Goal: Navigation & Orientation: Find specific page/section

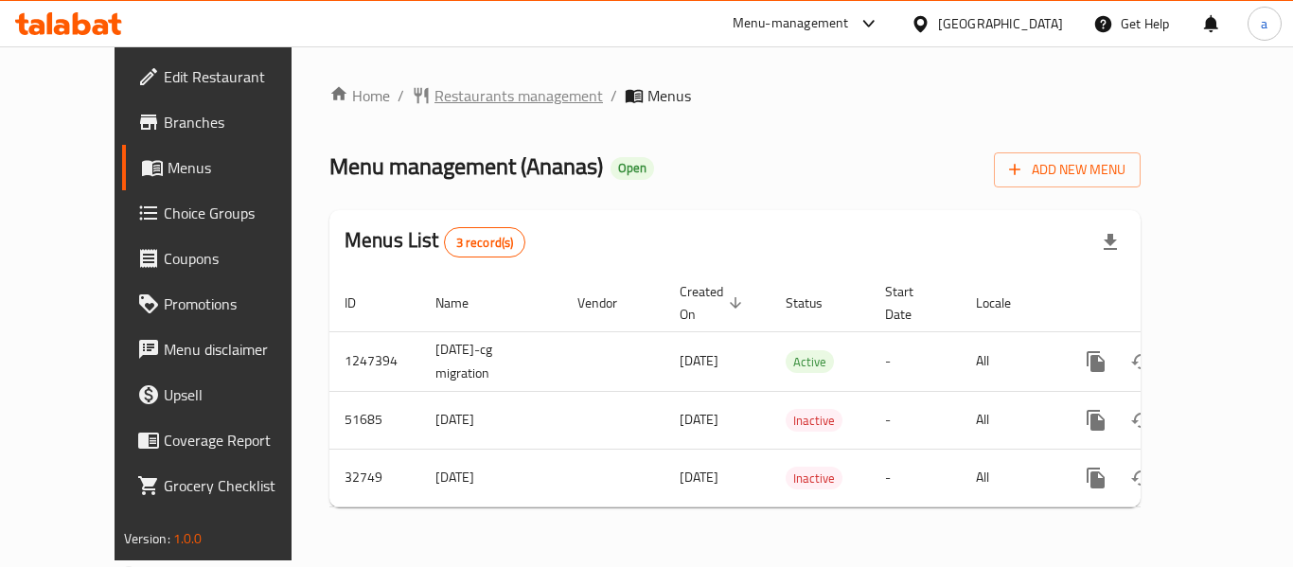
click at [438, 102] on span "Restaurants management" at bounding box center [518, 95] width 168 height 23
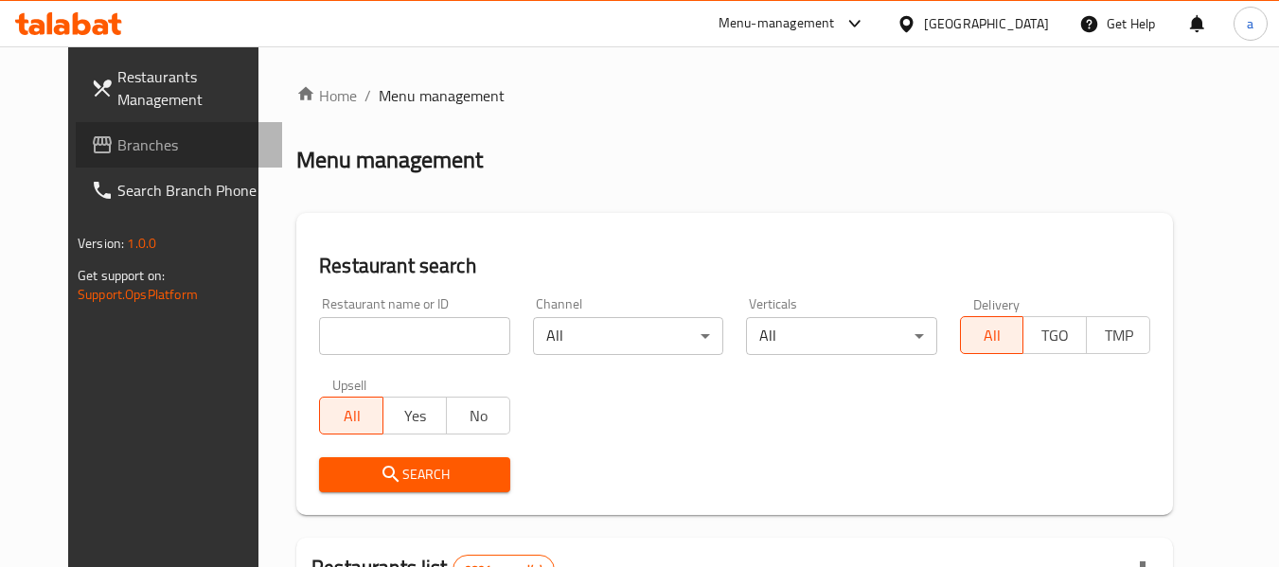
click at [116, 158] on link "Branches" at bounding box center [179, 144] width 206 height 45
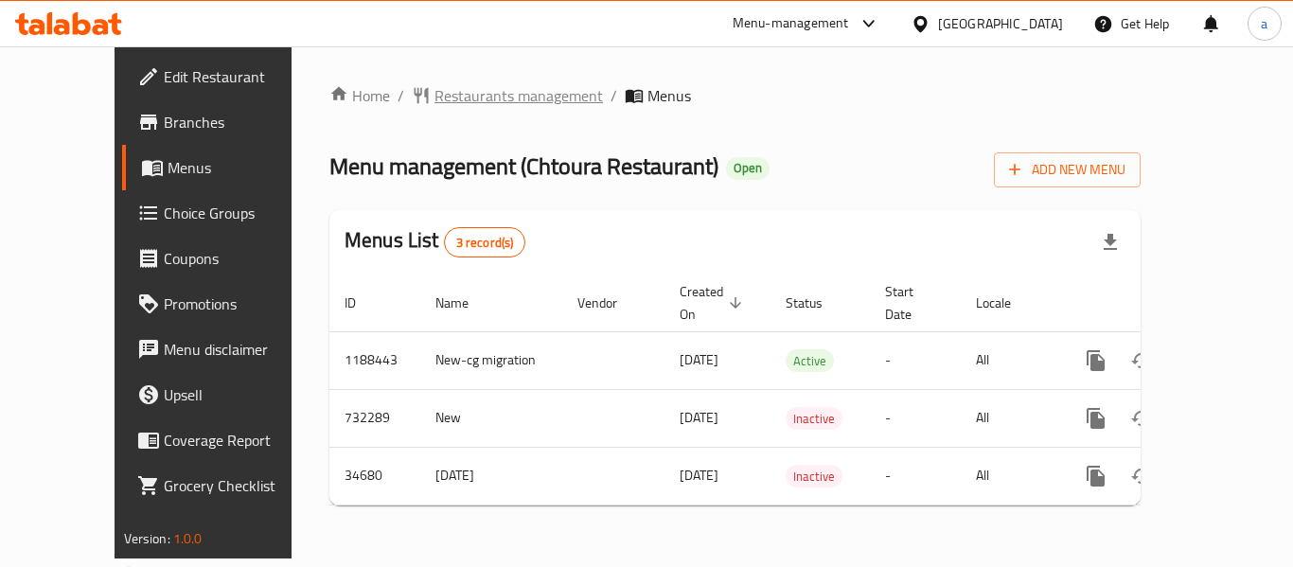
click at [459, 103] on span "Restaurants management" at bounding box center [518, 95] width 168 height 23
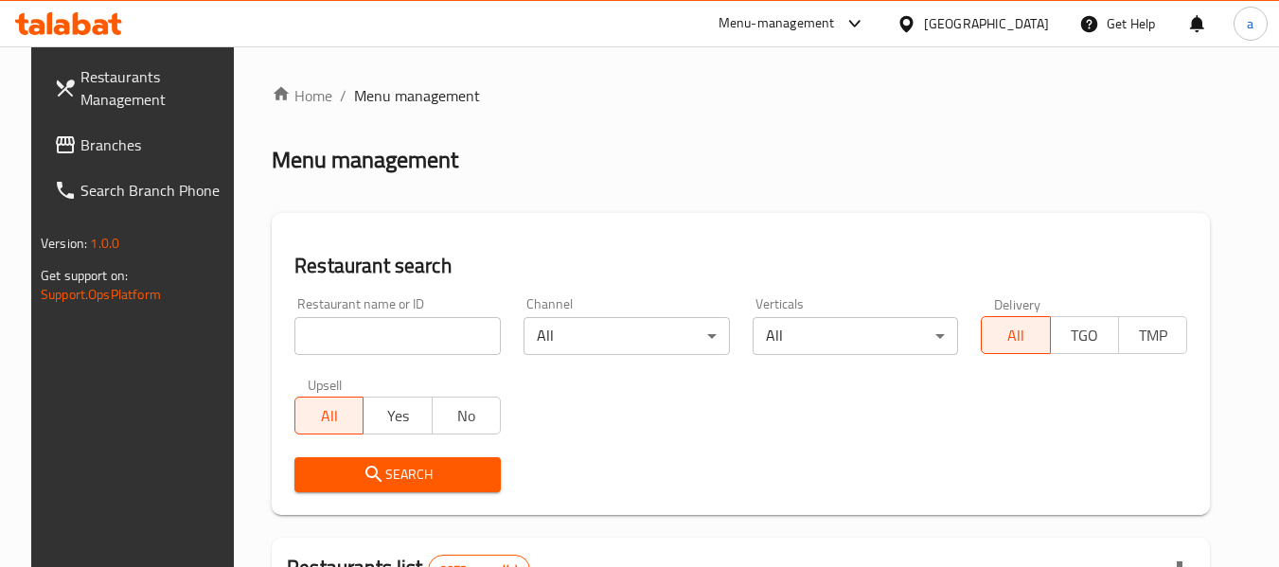
click at [138, 154] on span "Branches" at bounding box center [155, 144] width 150 height 23
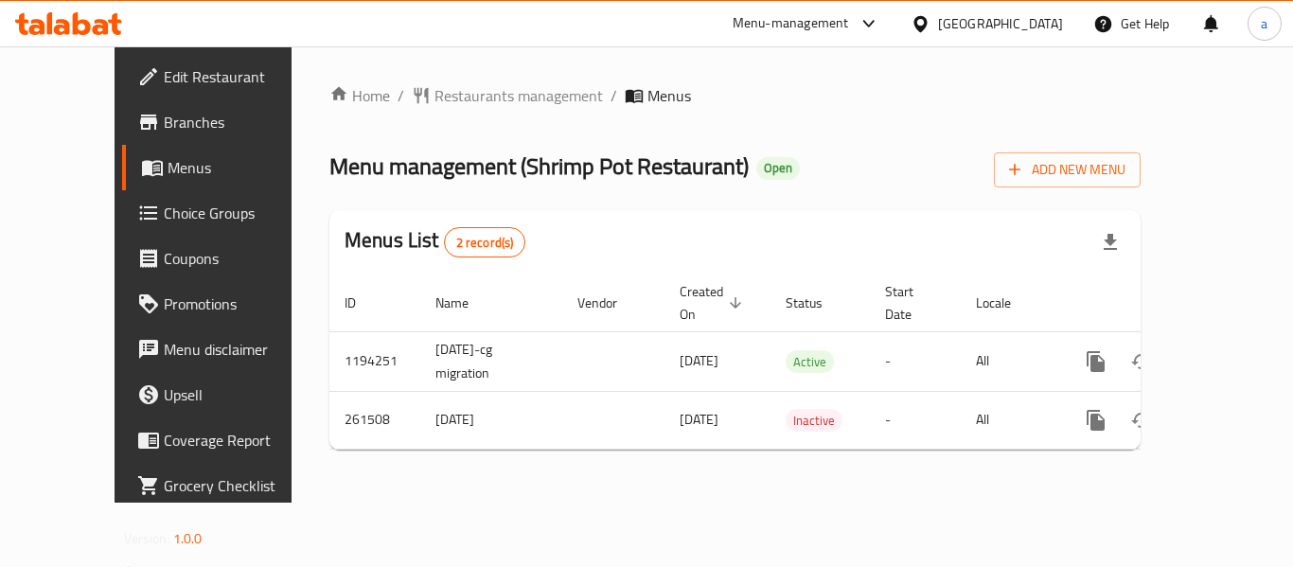
click at [402, 113] on div "Home / Restaurants management / Menus Menu management ( Shrimp Pot Restaurant )…" at bounding box center [734, 274] width 811 height 380
click at [434, 89] on span "Restaurants management" at bounding box center [518, 95] width 168 height 23
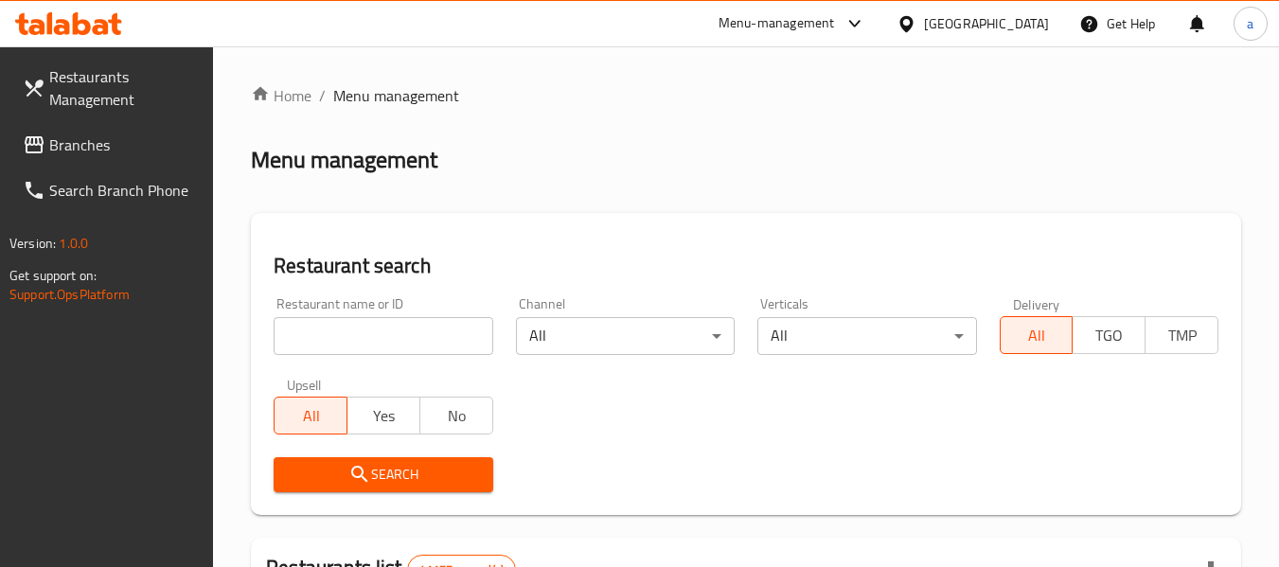
drag, startPoint x: 147, startPoint y: 141, endPoint x: 128, endPoint y: 141, distance: 18.9
click at [147, 141] on span "Branches" at bounding box center [124, 144] width 150 height 23
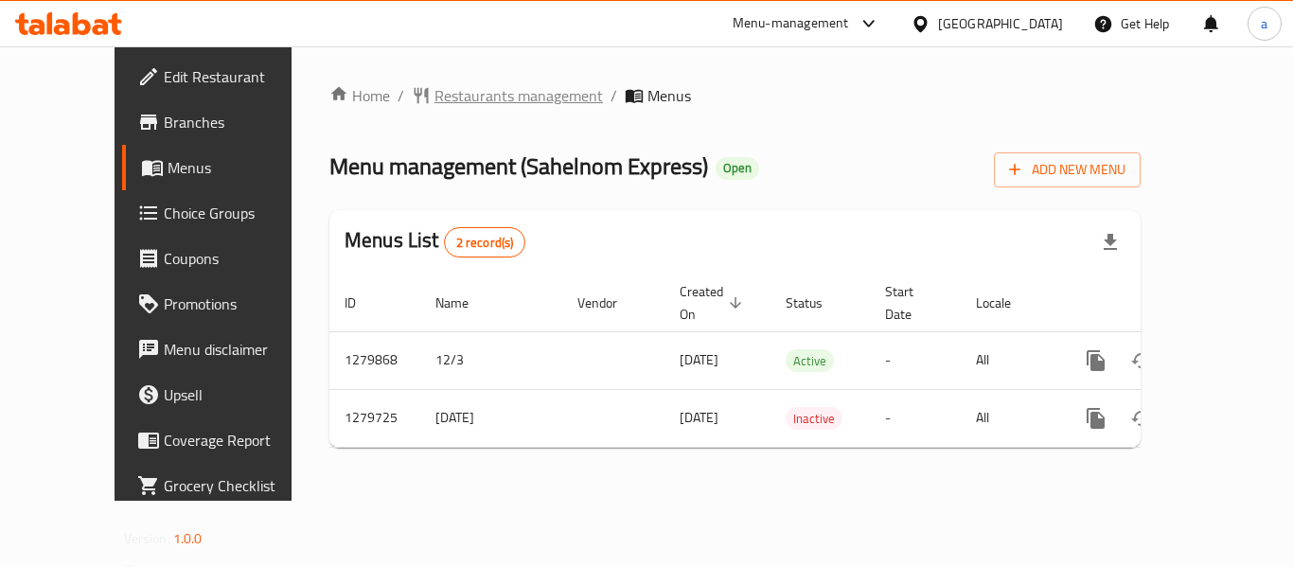
click at [450, 89] on span "Restaurants management" at bounding box center [518, 95] width 168 height 23
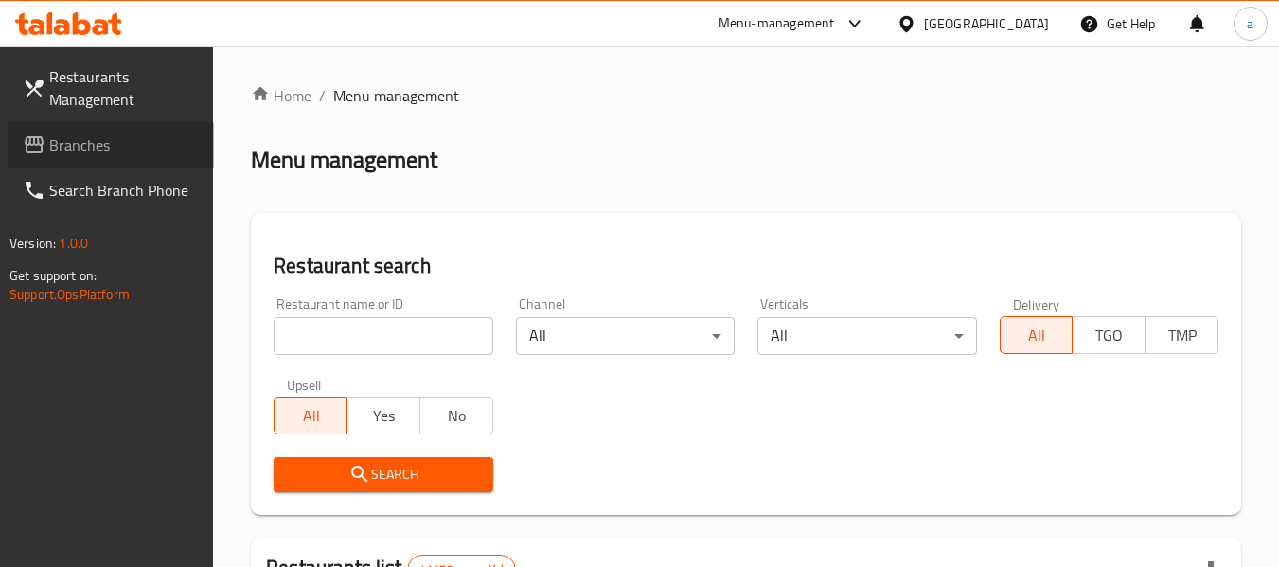
click at [72, 133] on span "Branches" at bounding box center [124, 144] width 150 height 23
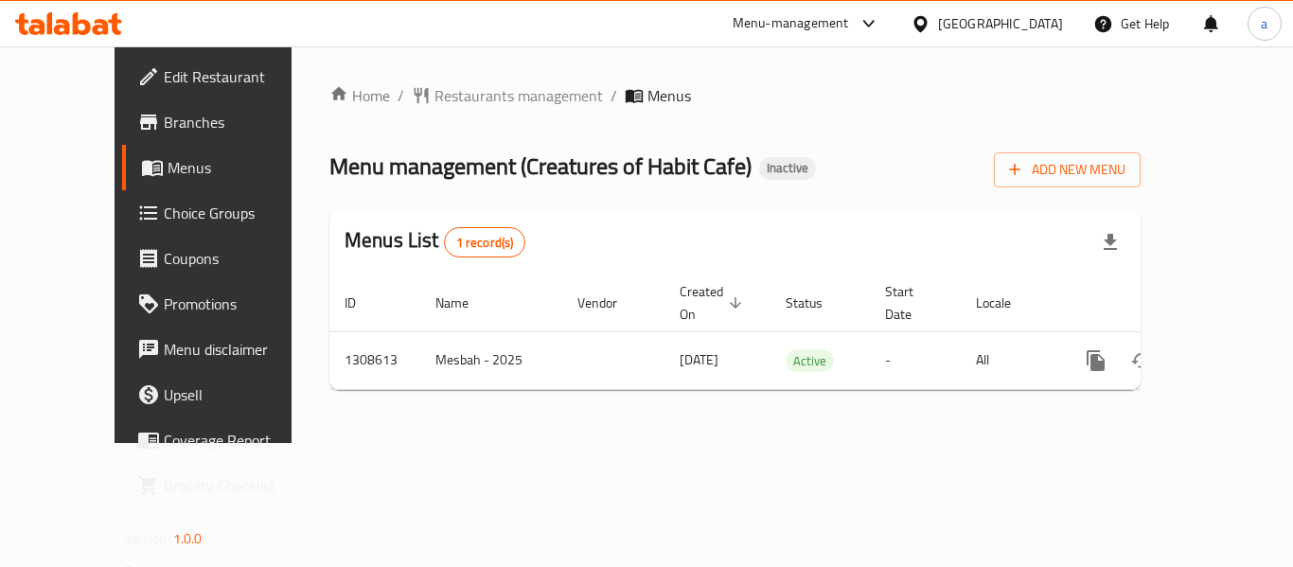
click at [509, 65] on div "Home / Restaurants management / Menus Menu management ( Creatures of Habit Cafe…" at bounding box center [734, 244] width 887 height 397
click at [486, 94] on span "Restaurants management" at bounding box center [518, 95] width 168 height 23
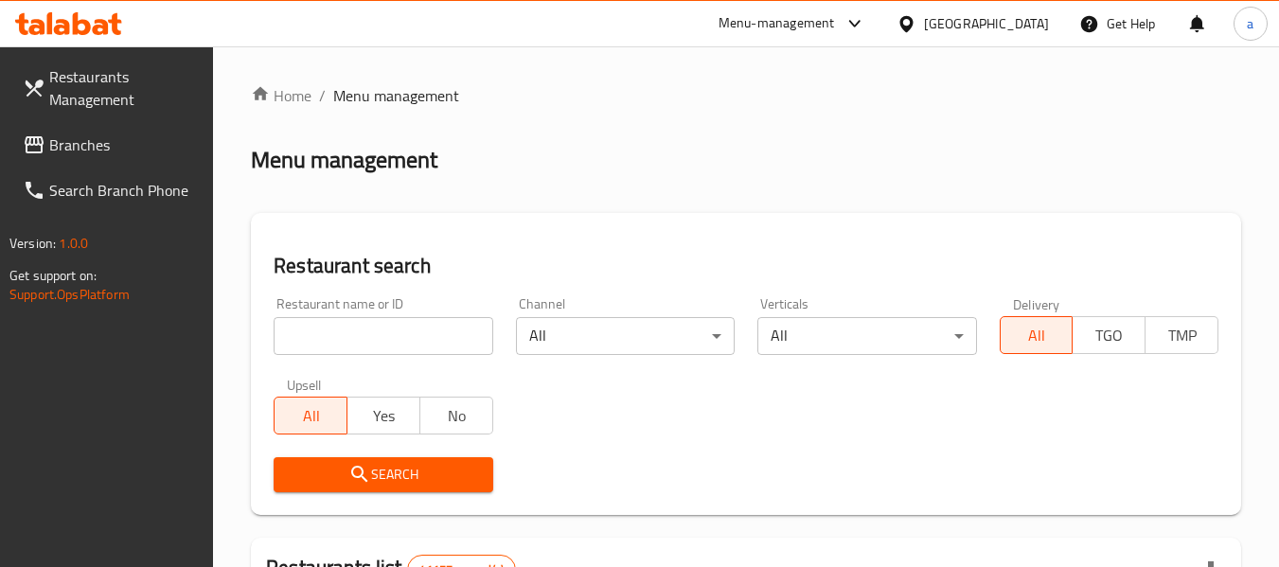
click at [147, 143] on span "Branches" at bounding box center [124, 144] width 150 height 23
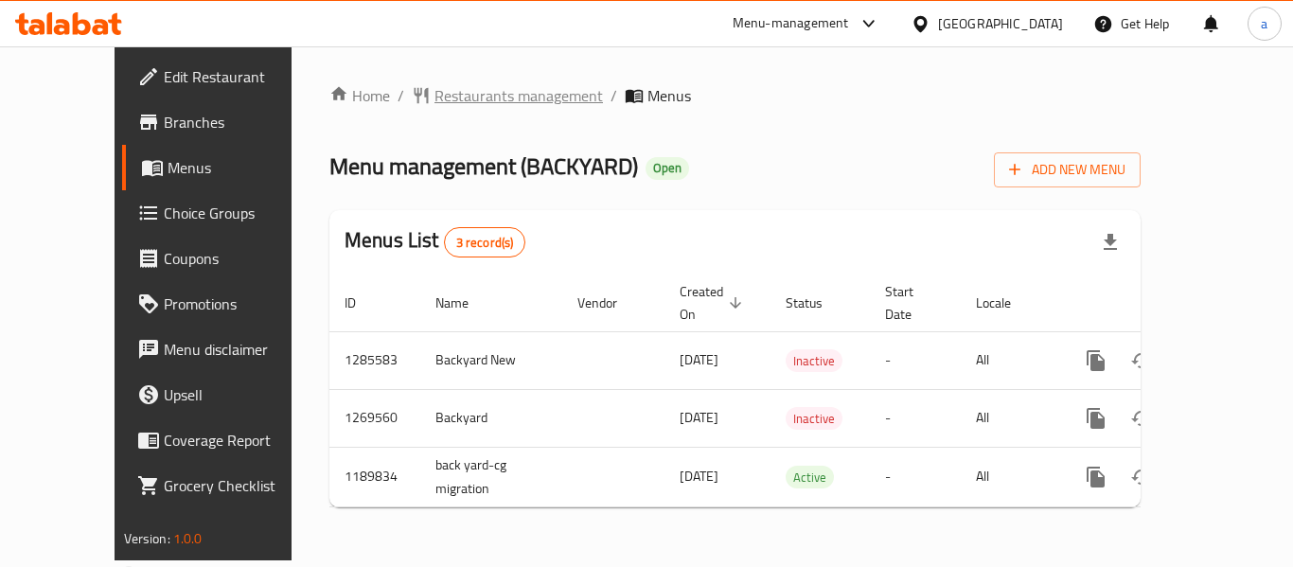
click at [475, 103] on span "Restaurants management" at bounding box center [518, 95] width 168 height 23
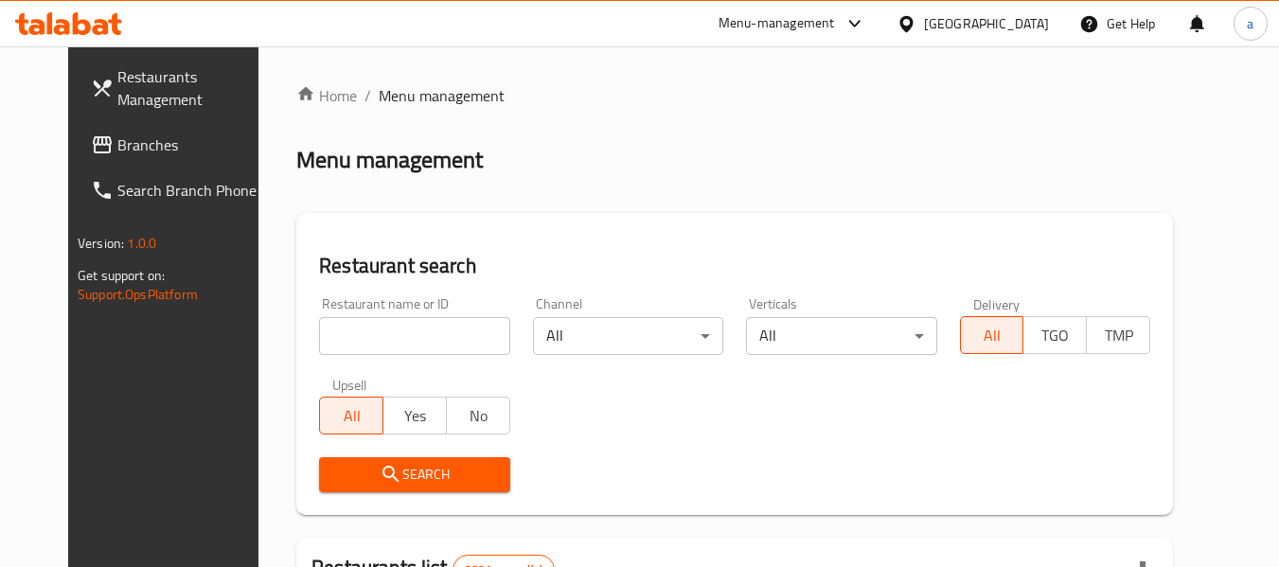
click at [117, 133] on span "Branches" at bounding box center [192, 144] width 150 height 23
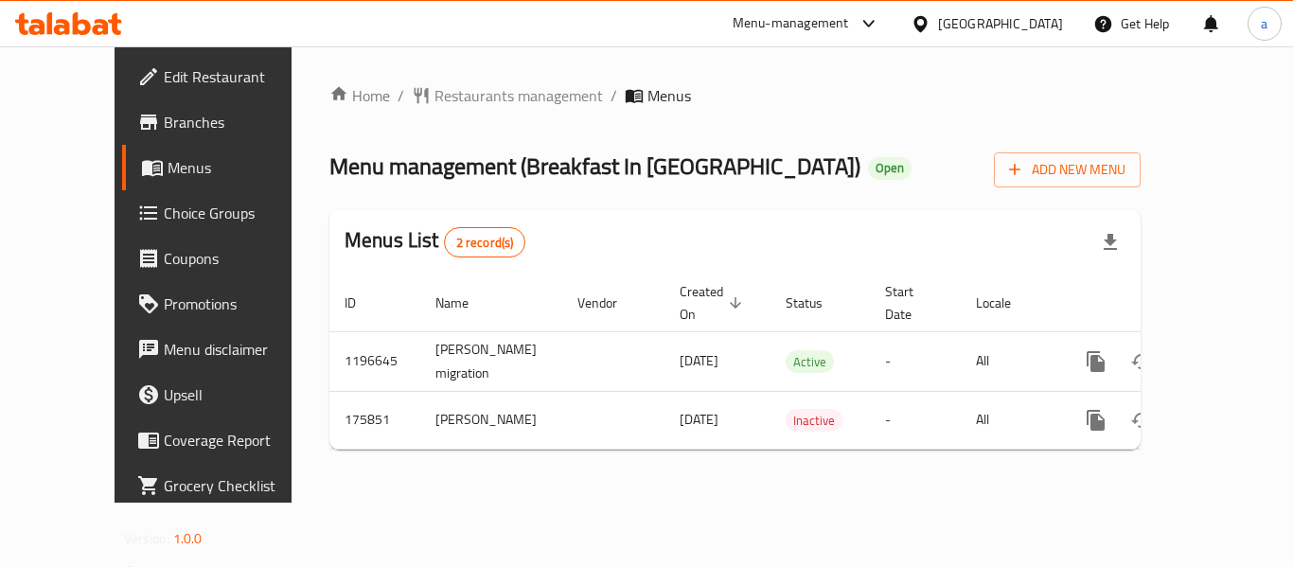
click at [448, 79] on div "Home / Restaurants management / Menus Menu management ( Breakfast In Amman ) Op…" at bounding box center [734, 274] width 887 height 456
click at [434, 98] on span "Restaurants management" at bounding box center [518, 95] width 168 height 23
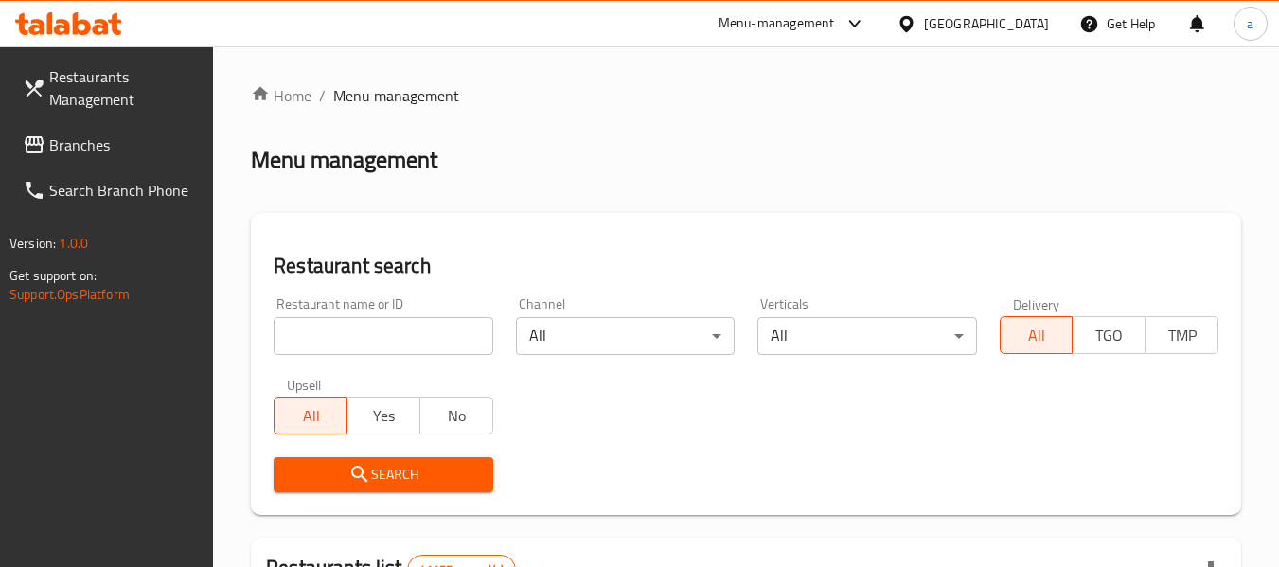
click at [103, 147] on span "Branches" at bounding box center [124, 144] width 150 height 23
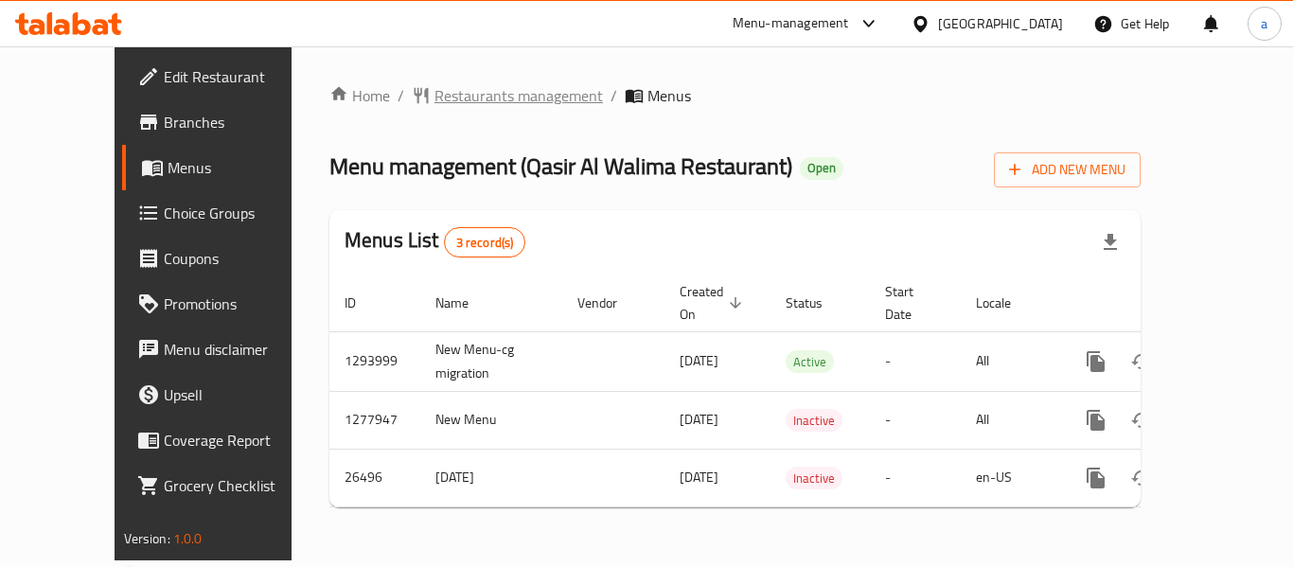
click at [507, 106] on span "Restaurants management" at bounding box center [518, 95] width 168 height 23
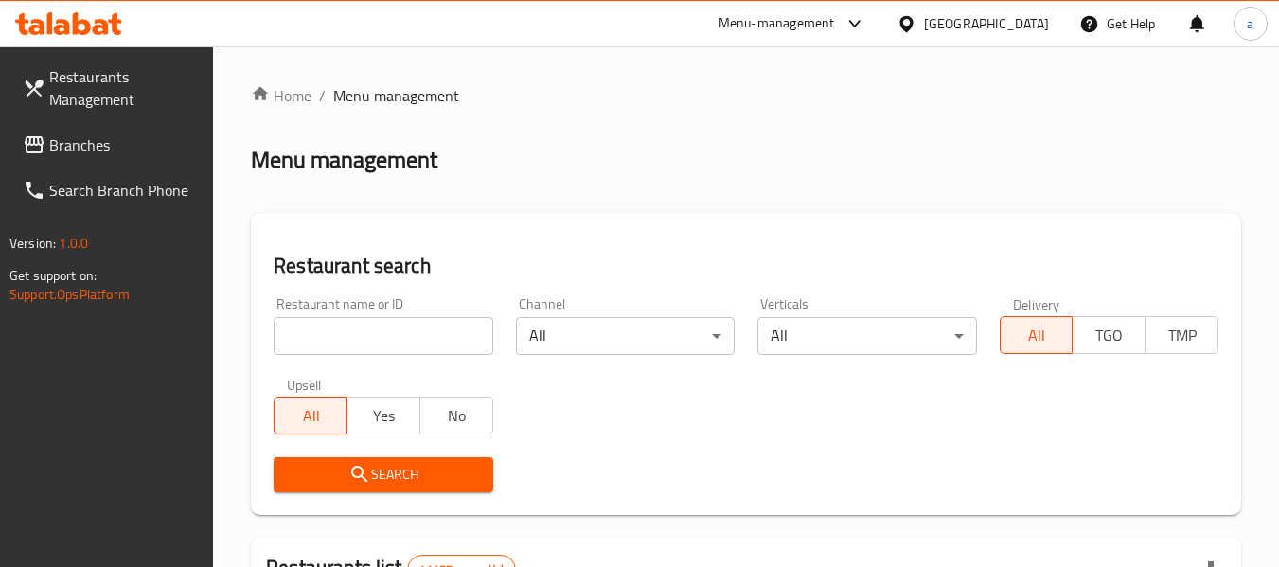
click at [103, 142] on span "Branches" at bounding box center [124, 144] width 150 height 23
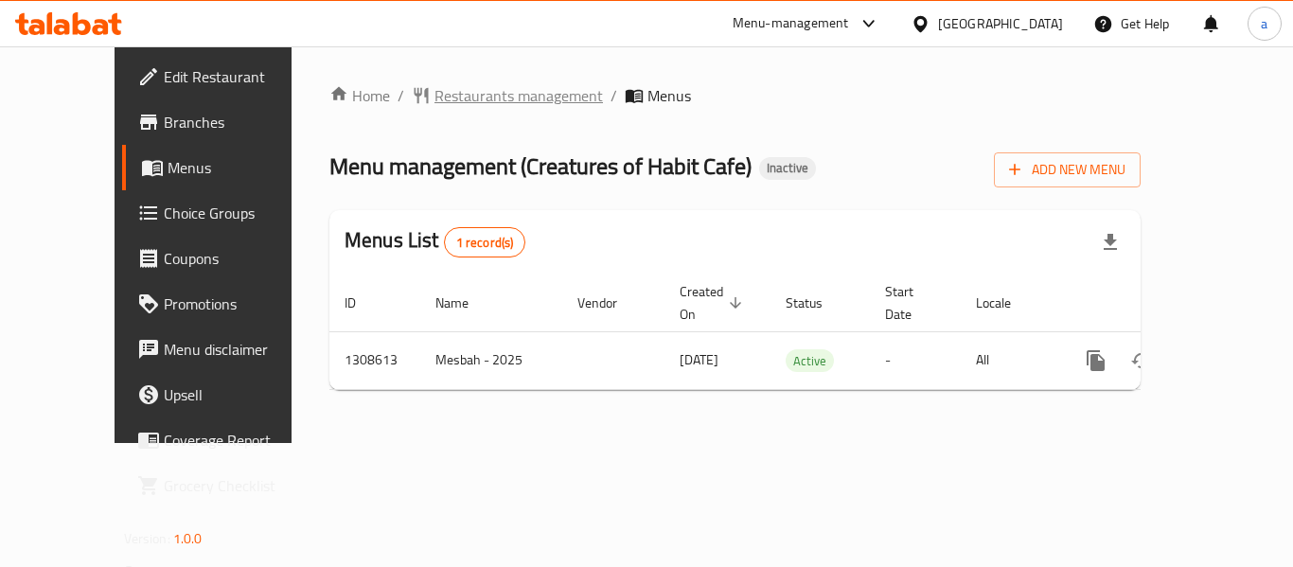
click at [497, 96] on span "Restaurants management" at bounding box center [518, 95] width 168 height 23
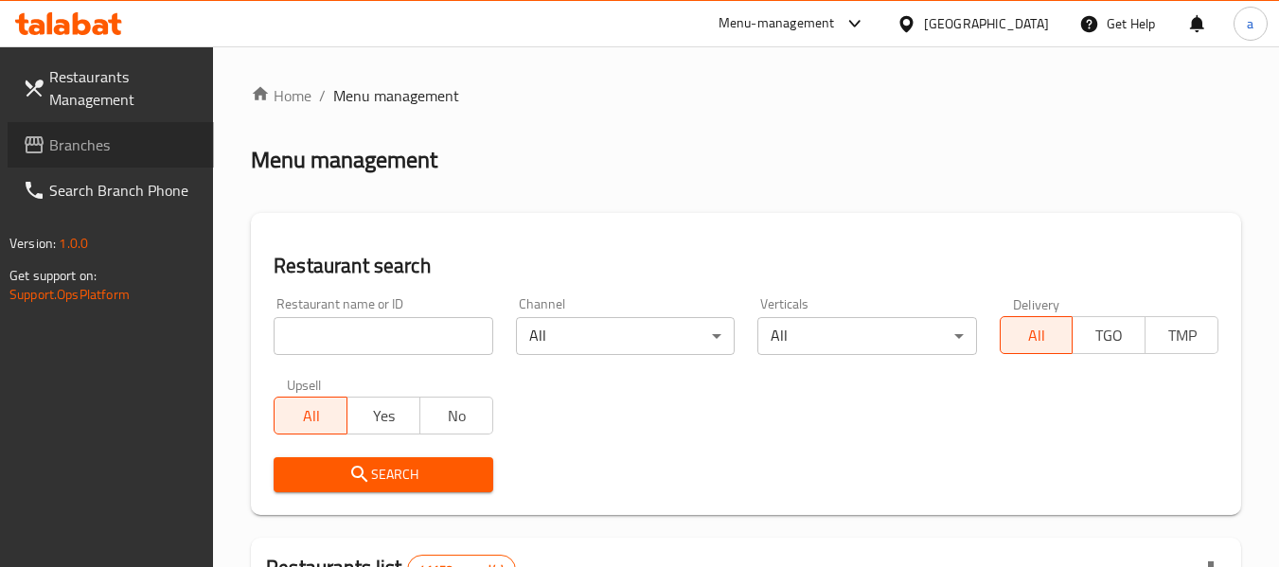
click at [61, 137] on span "Branches" at bounding box center [124, 144] width 150 height 23
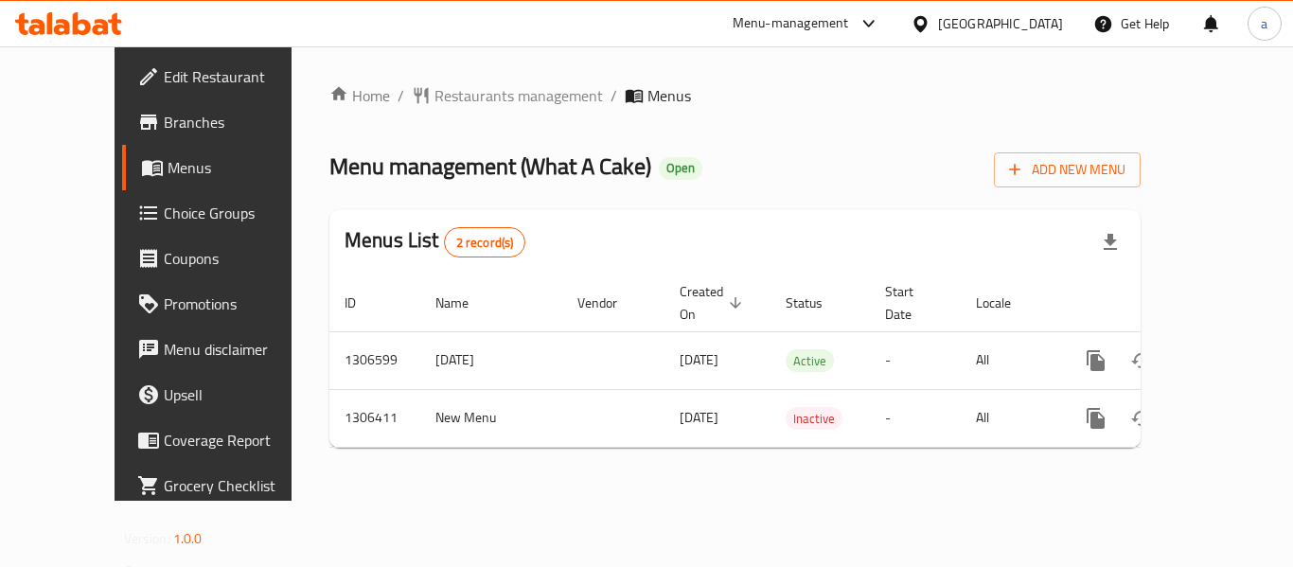
click at [389, 116] on div "Home / Restaurants management / Menus Menu management ( What A Cake ) Open Add …" at bounding box center [734, 273] width 811 height 379
click at [434, 86] on span "Restaurants management" at bounding box center [518, 95] width 168 height 23
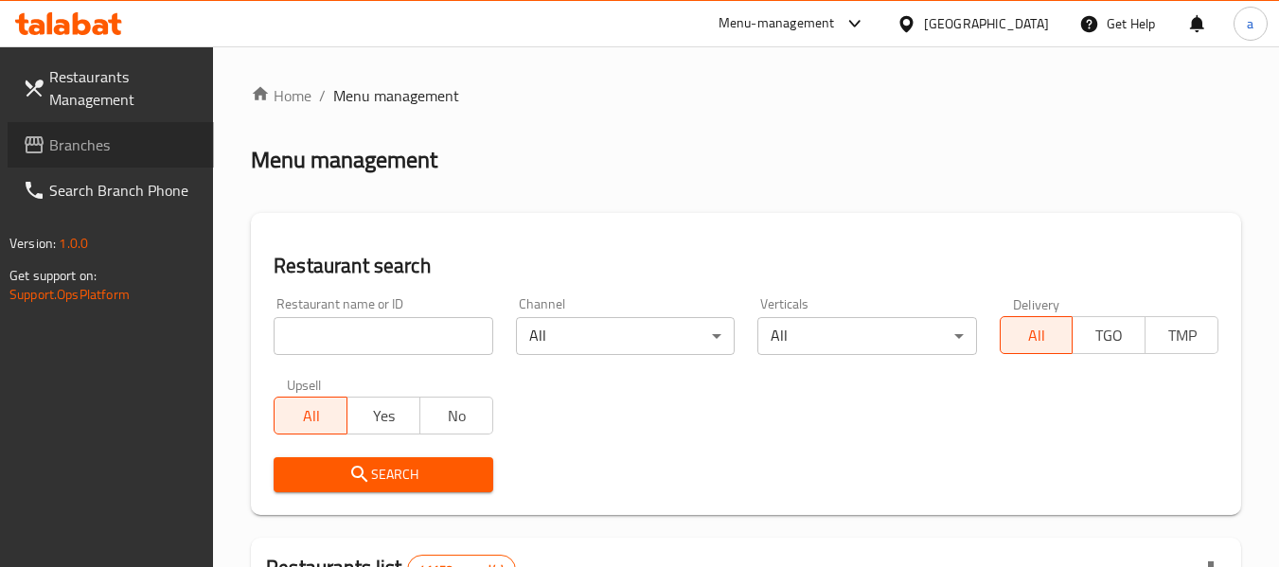
click at [66, 154] on span "Branches" at bounding box center [124, 144] width 150 height 23
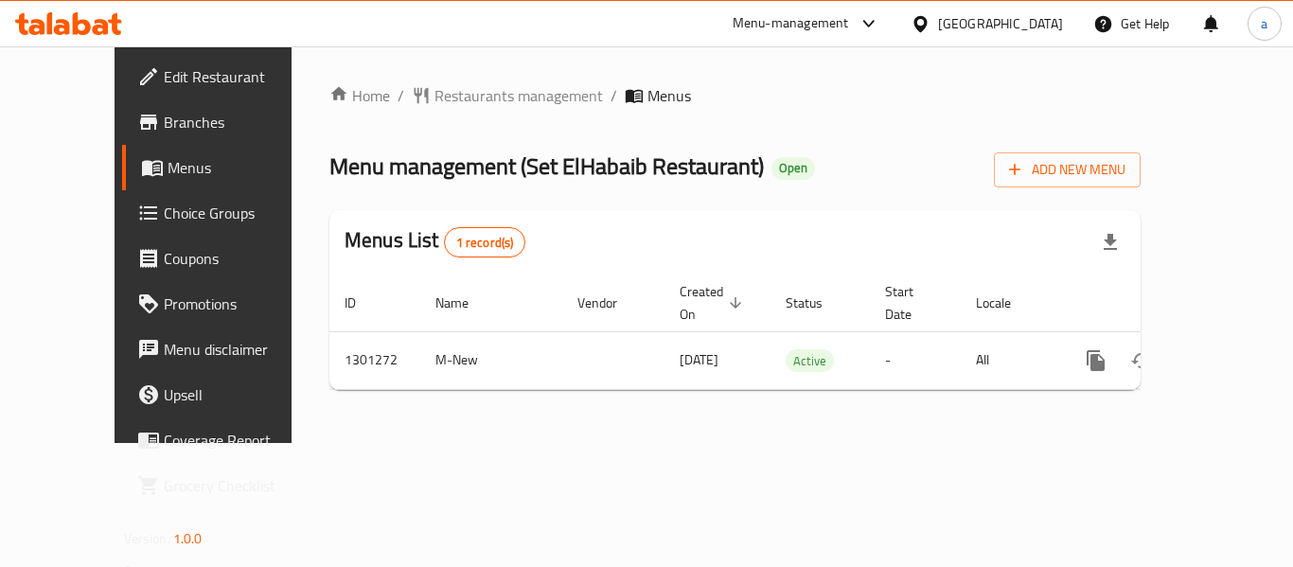
click at [441, 110] on div "Home / Restaurants management / Menus Menu management ( Set ElHabaib Restaurant…" at bounding box center [734, 244] width 811 height 321
click at [434, 105] on span "Restaurants management" at bounding box center [518, 95] width 168 height 23
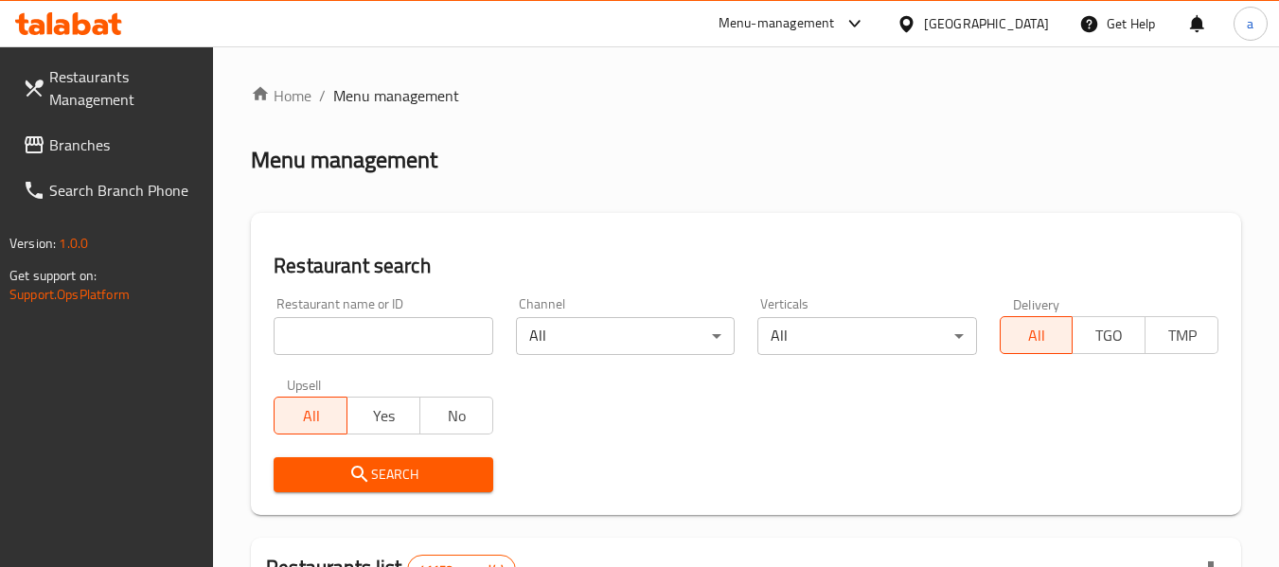
click at [103, 148] on span "Branches" at bounding box center [124, 144] width 150 height 23
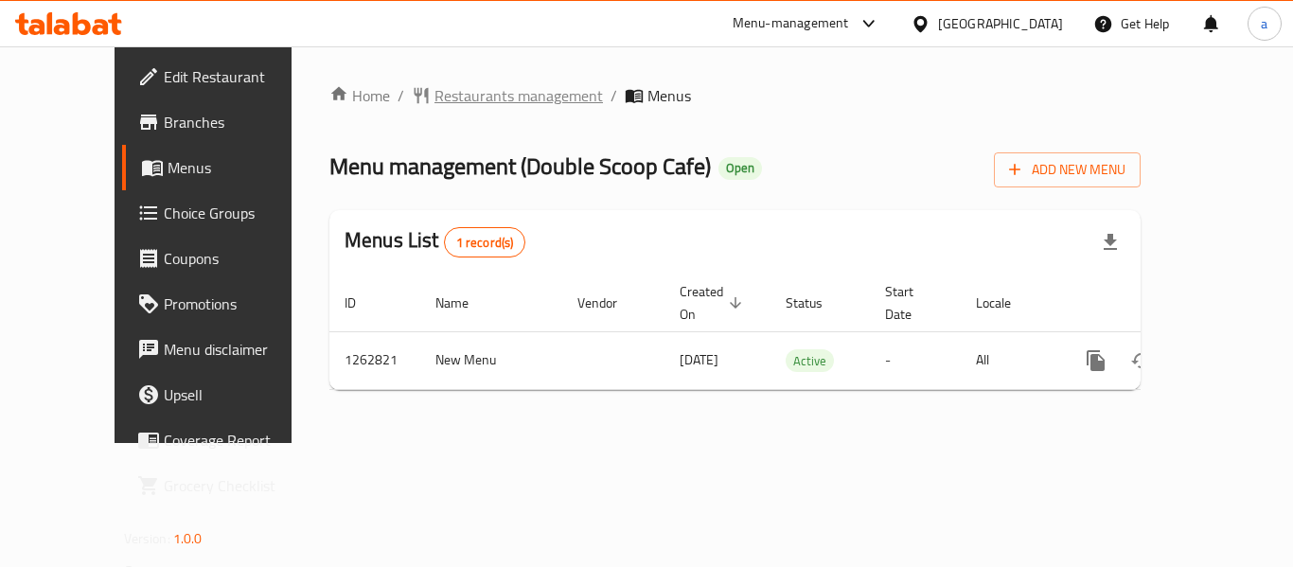
click at [434, 98] on span "Restaurants management" at bounding box center [518, 95] width 168 height 23
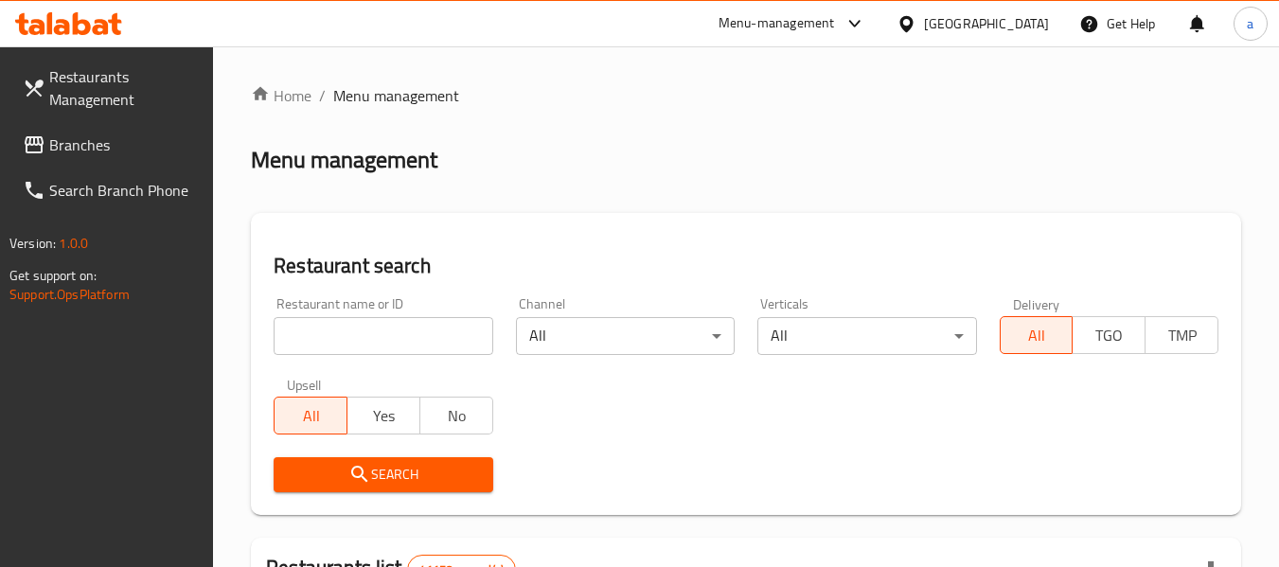
click at [96, 150] on span "Branches" at bounding box center [124, 144] width 150 height 23
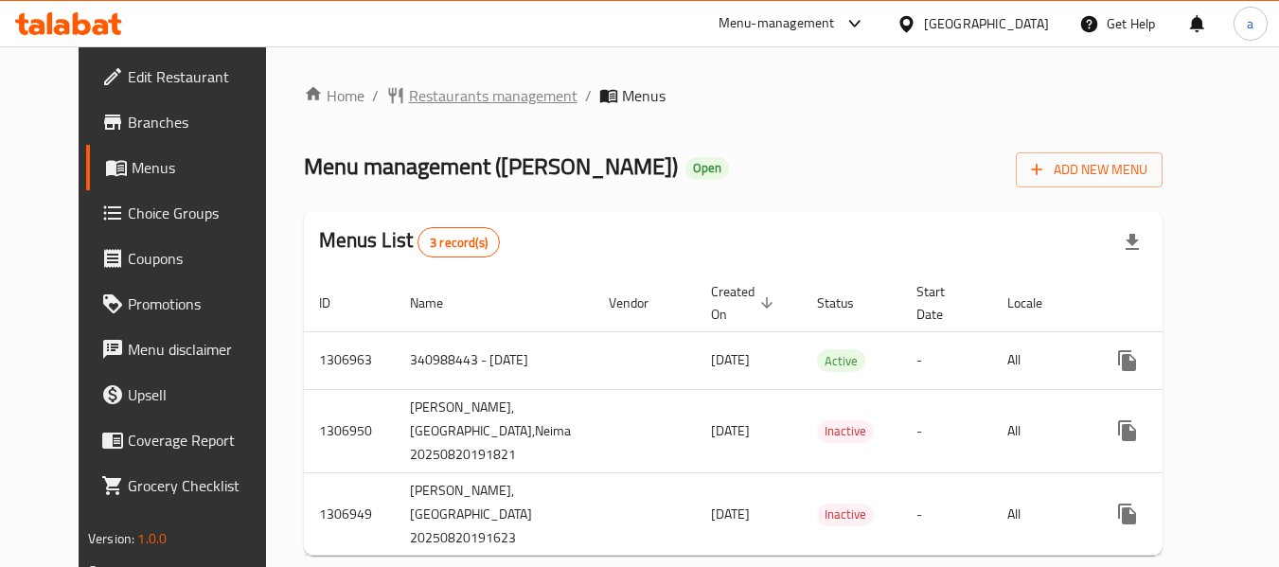
click at [409, 96] on span "Restaurants management" at bounding box center [493, 95] width 168 height 23
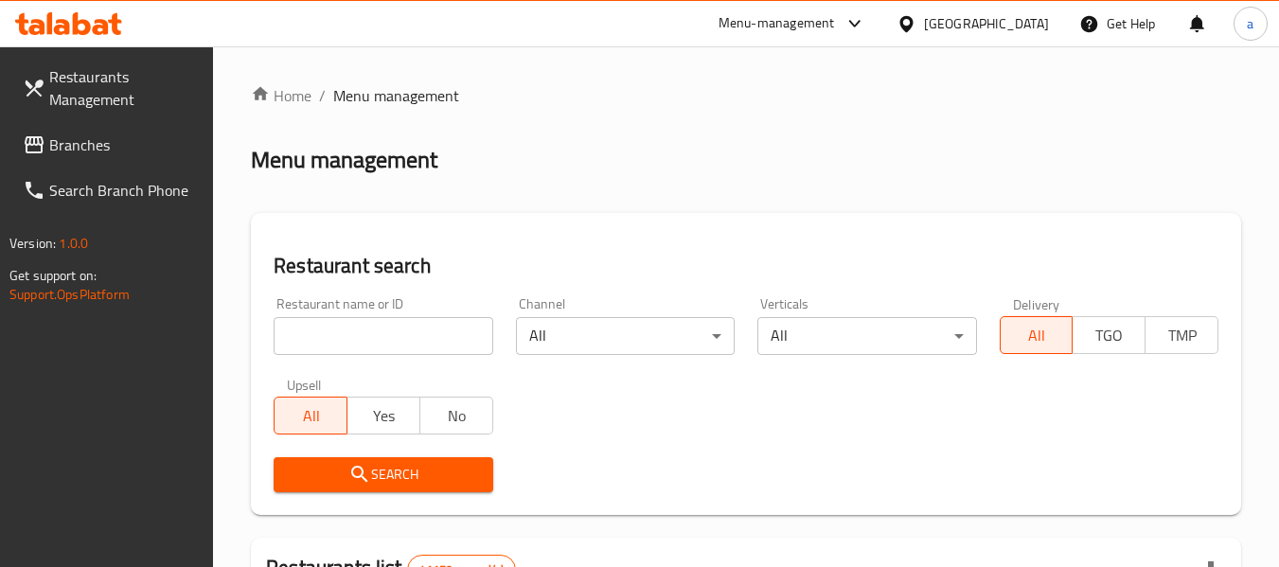
click at [183, 150] on span "Branches" at bounding box center [124, 144] width 150 height 23
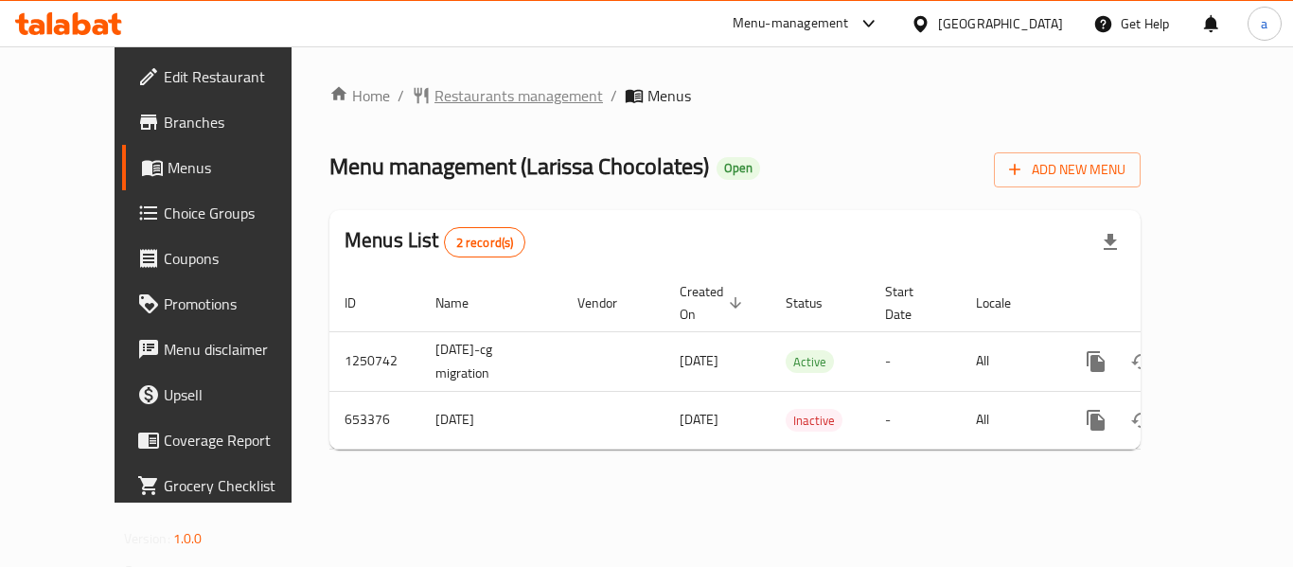
click at [434, 97] on span "Restaurants management" at bounding box center [518, 95] width 168 height 23
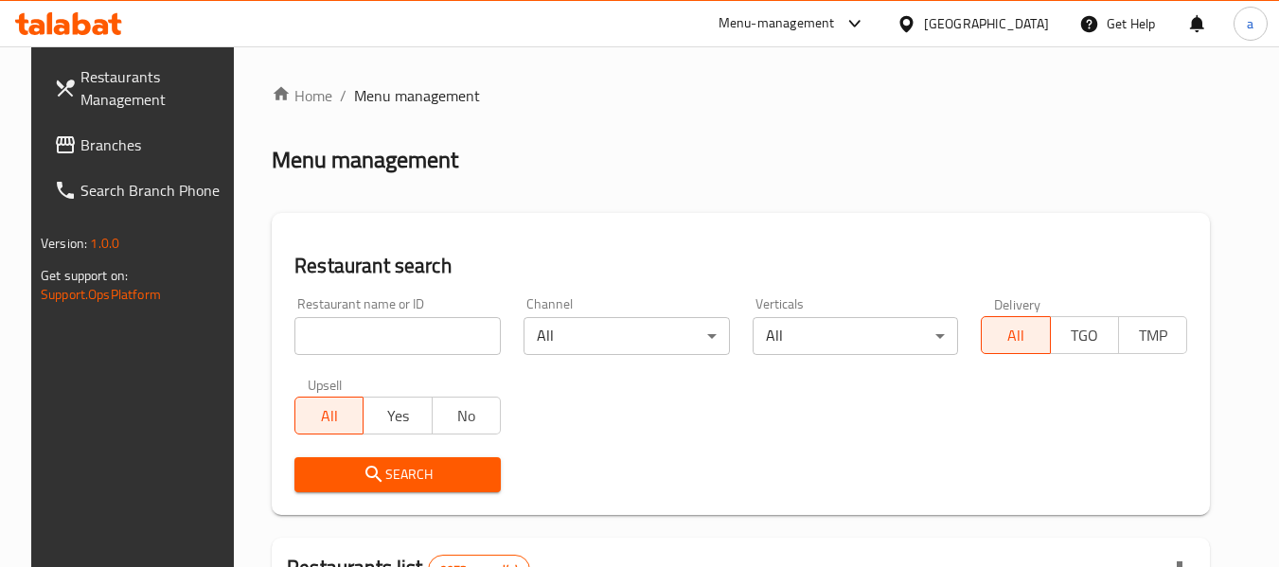
click at [145, 136] on span "Branches" at bounding box center [155, 144] width 150 height 23
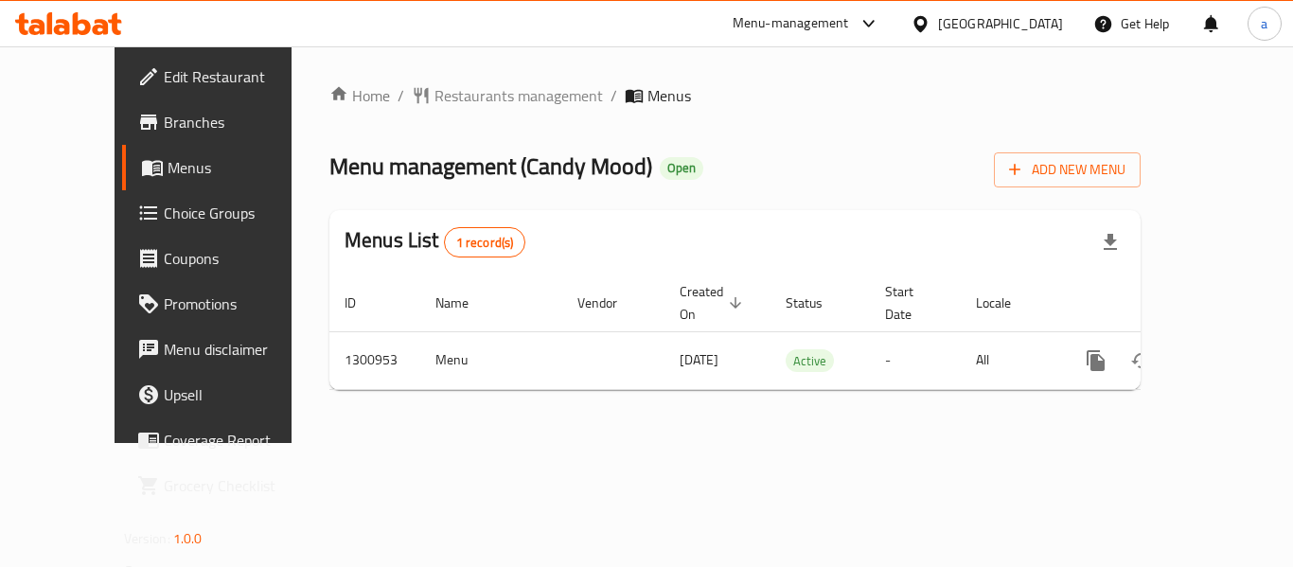
click at [433, 115] on div "Home / Restaurants management / Menus Menu management ( Candy Mood ) Open Add N…" at bounding box center [734, 244] width 811 height 321
click at [449, 99] on span "Restaurants management" at bounding box center [518, 95] width 168 height 23
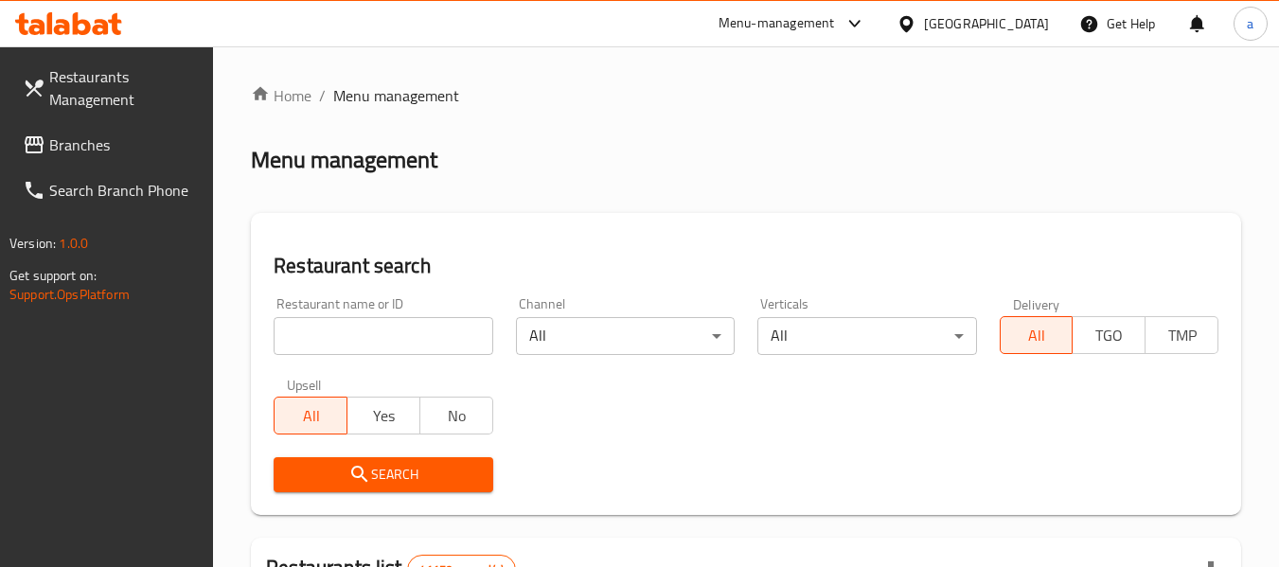
click at [75, 154] on span "Branches" at bounding box center [124, 144] width 150 height 23
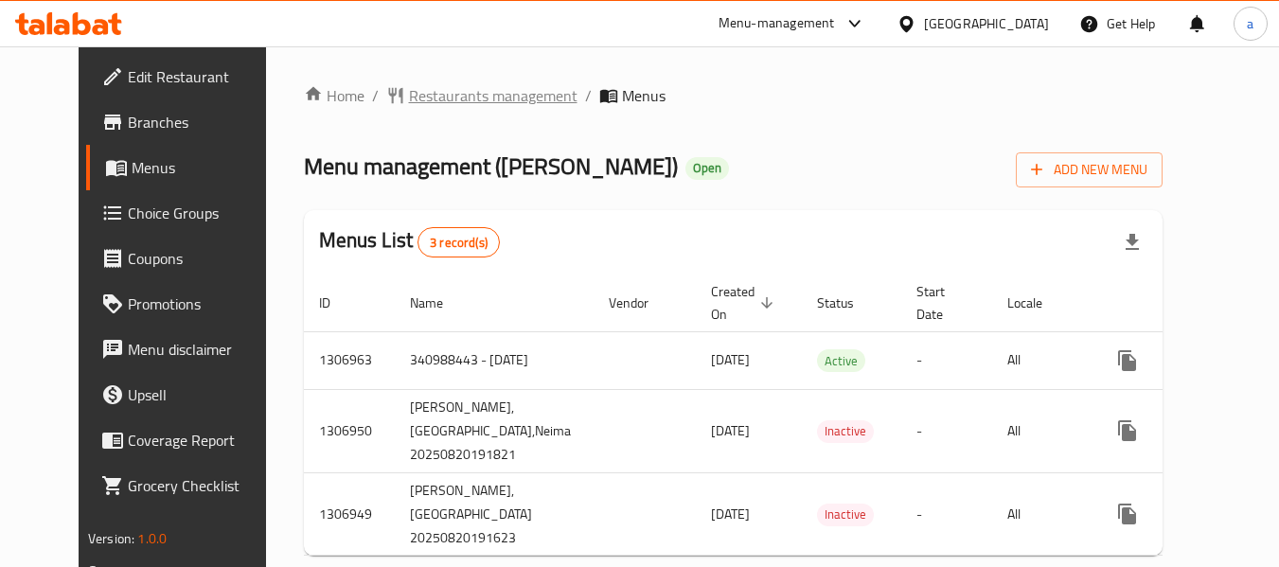
click at [423, 101] on span "Restaurants management" at bounding box center [493, 95] width 168 height 23
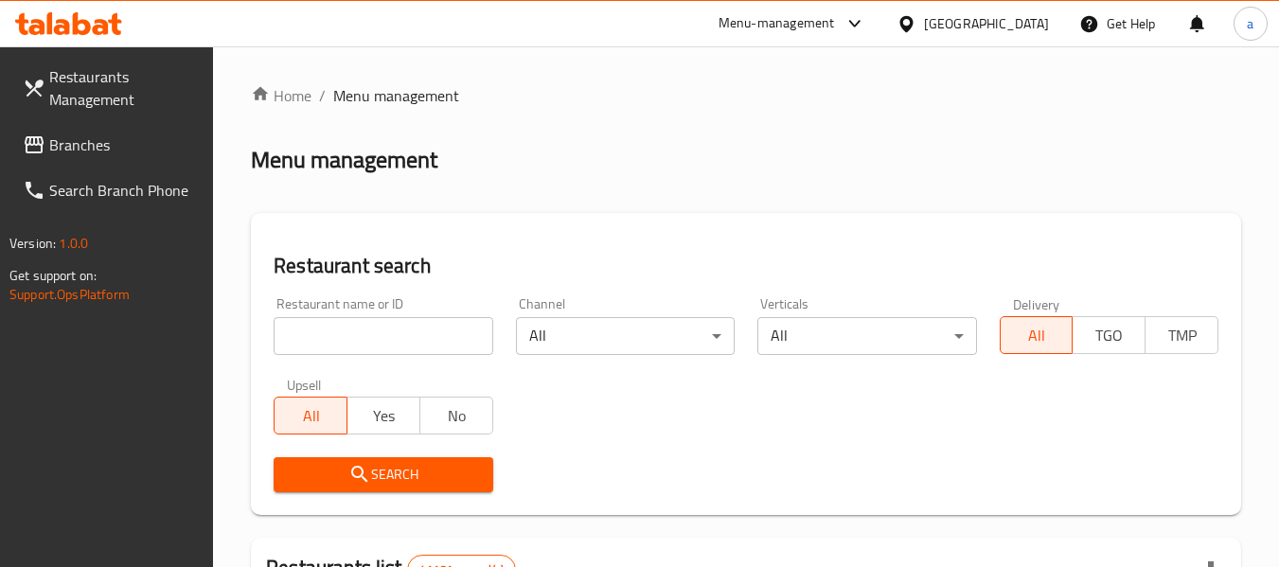
click at [85, 138] on span "Branches" at bounding box center [124, 144] width 150 height 23
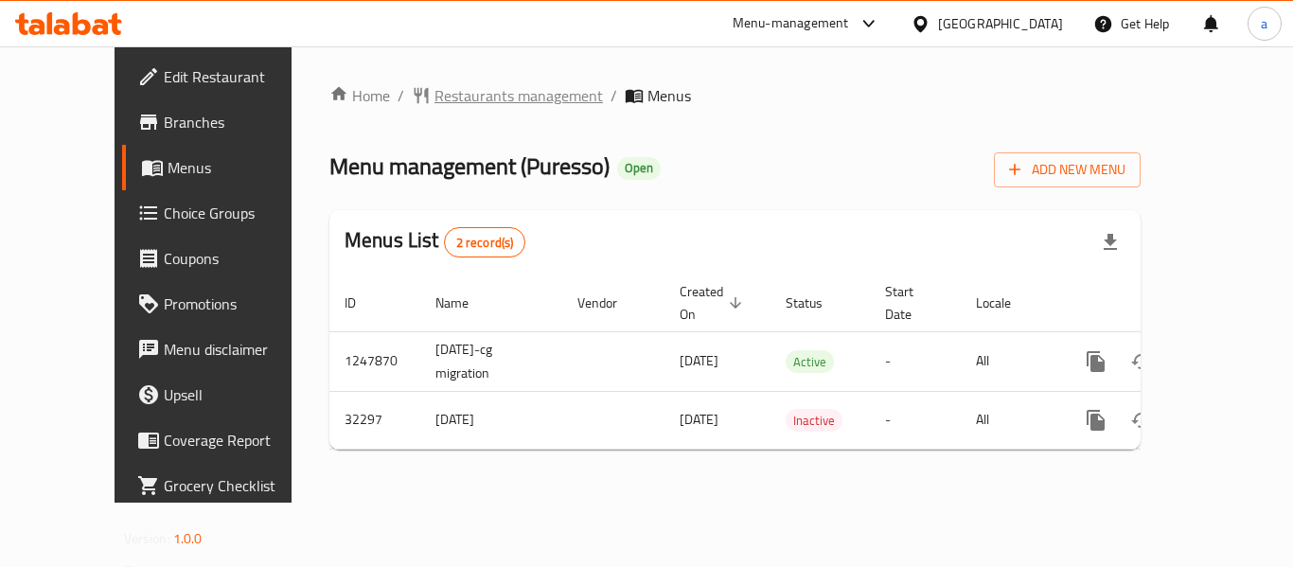
click at [469, 100] on span "Restaurants management" at bounding box center [518, 95] width 168 height 23
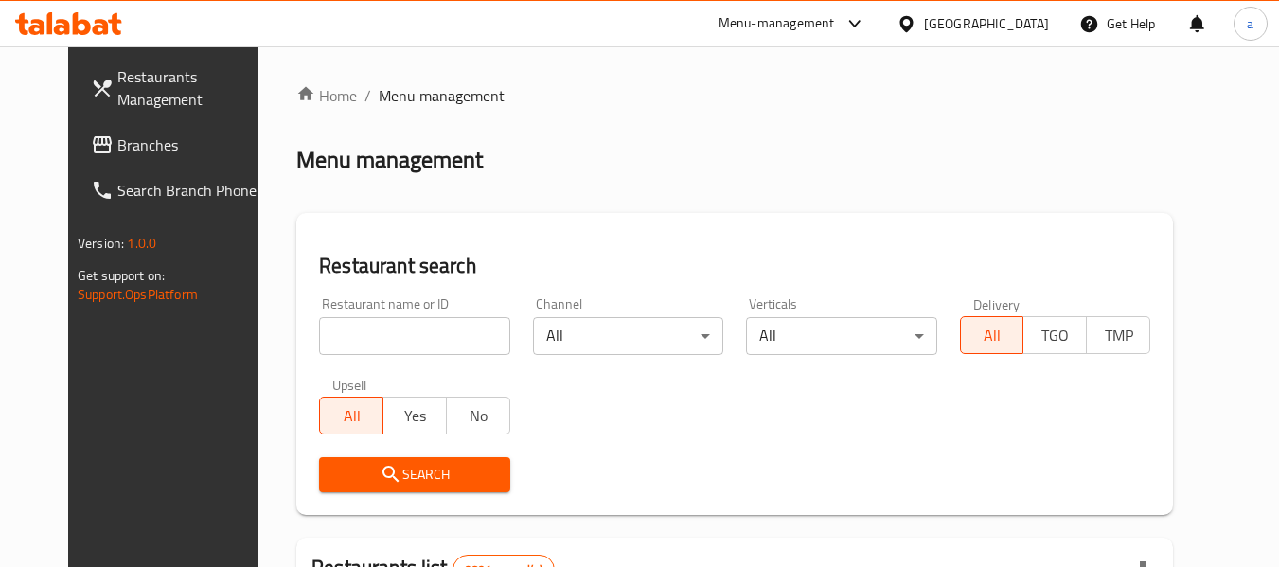
click at [152, 122] on link "Branches" at bounding box center [179, 144] width 206 height 45
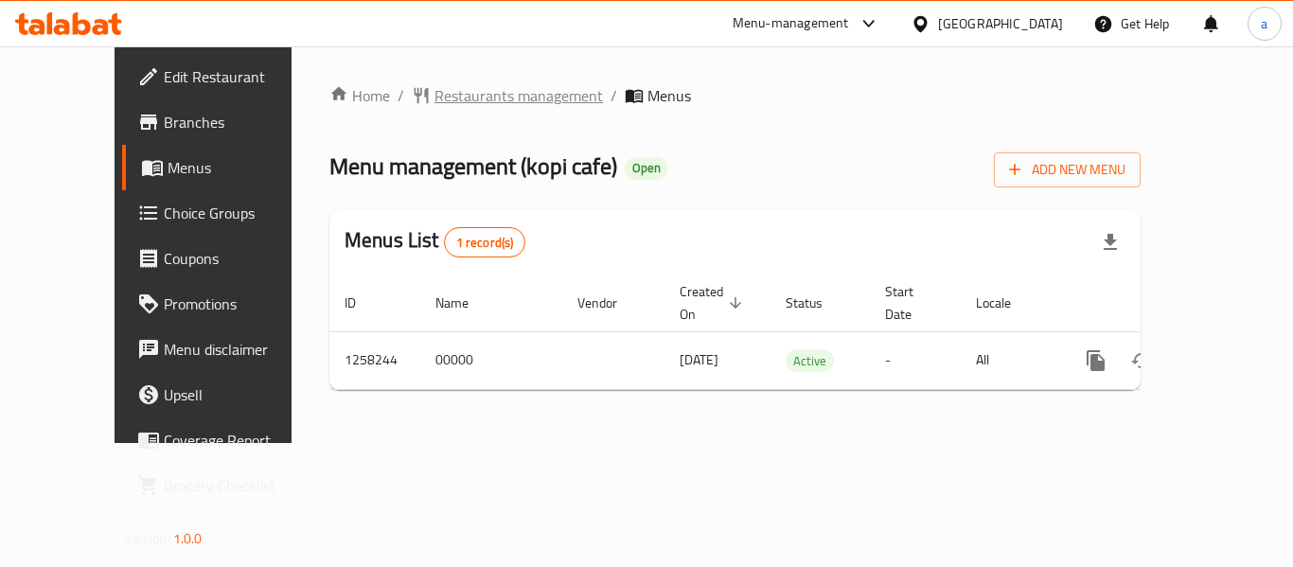
click at [443, 104] on span "Restaurants management" at bounding box center [518, 95] width 168 height 23
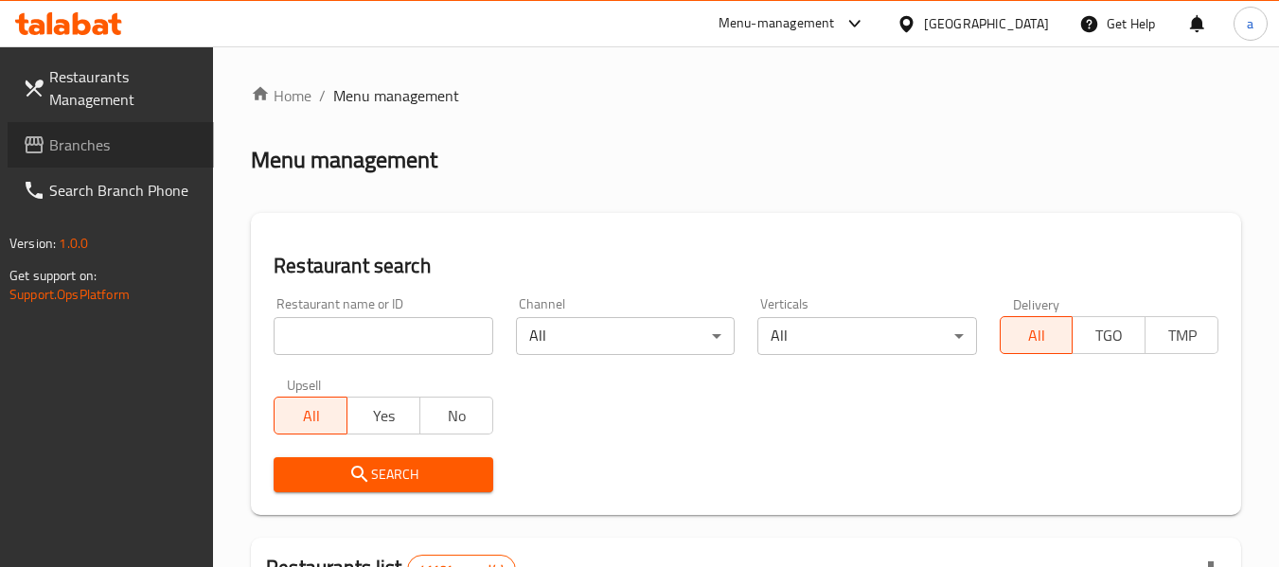
click at [106, 140] on span "Branches" at bounding box center [124, 144] width 150 height 23
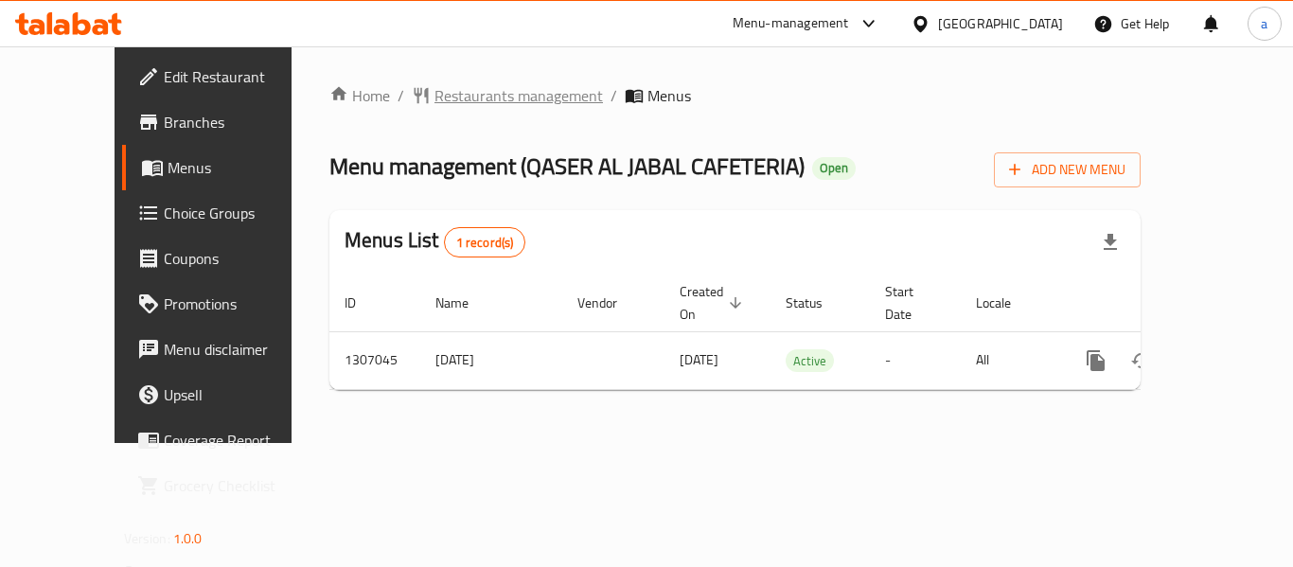
click at [479, 93] on span "Restaurants management" at bounding box center [518, 95] width 168 height 23
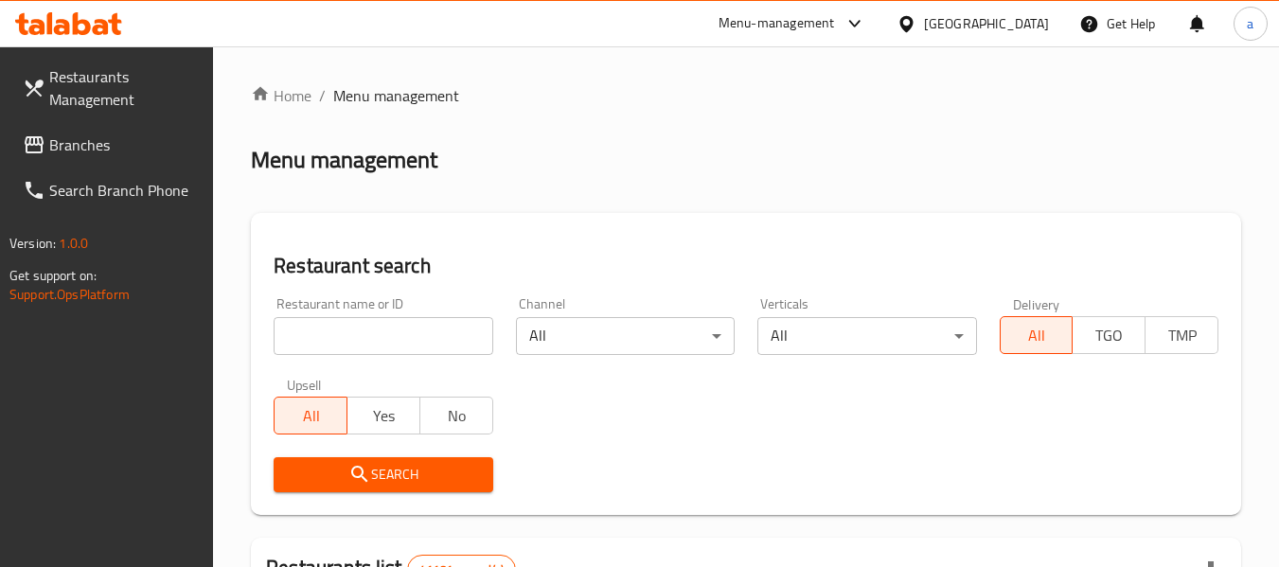
drag, startPoint x: 73, startPoint y: 139, endPoint x: 4, endPoint y: 125, distance: 70.5
click at [73, 139] on span "Branches" at bounding box center [124, 144] width 150 height 23
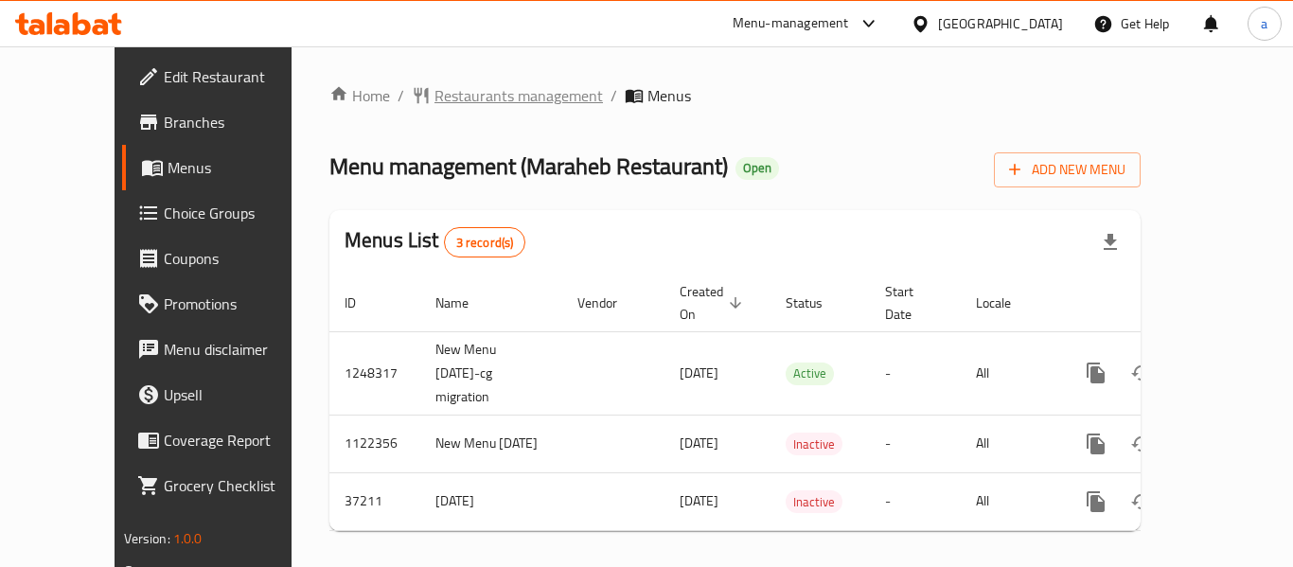
click at [434, 107] on span "Restaurants management" at bounding box center [518, 95] width 168 height 23
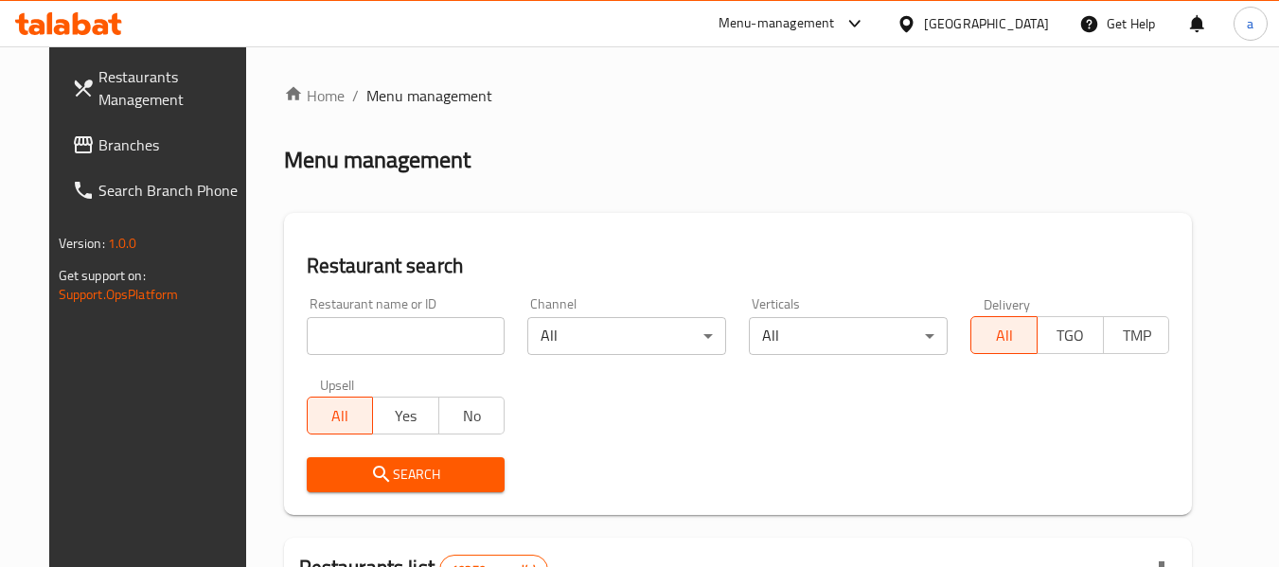
click at [98, 146] on span "Branches" at bounding box center [173, 144] width 150 height 23
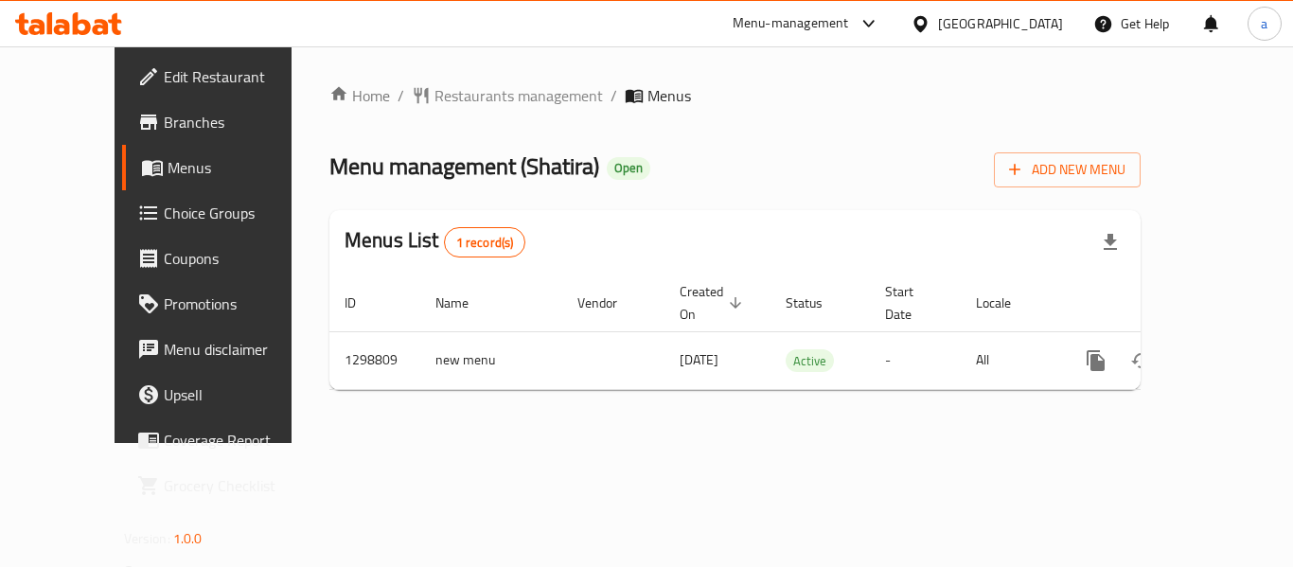
click at [432, 111] on div "Home / Restaurants management / Menus Menu management ( Shatira ) Open Add New …" at bounding box center [734, 244] width 811 height 321
click at [434, 98] on span "Restaurants management" at bounding box center [518, 95] width 168 height 23
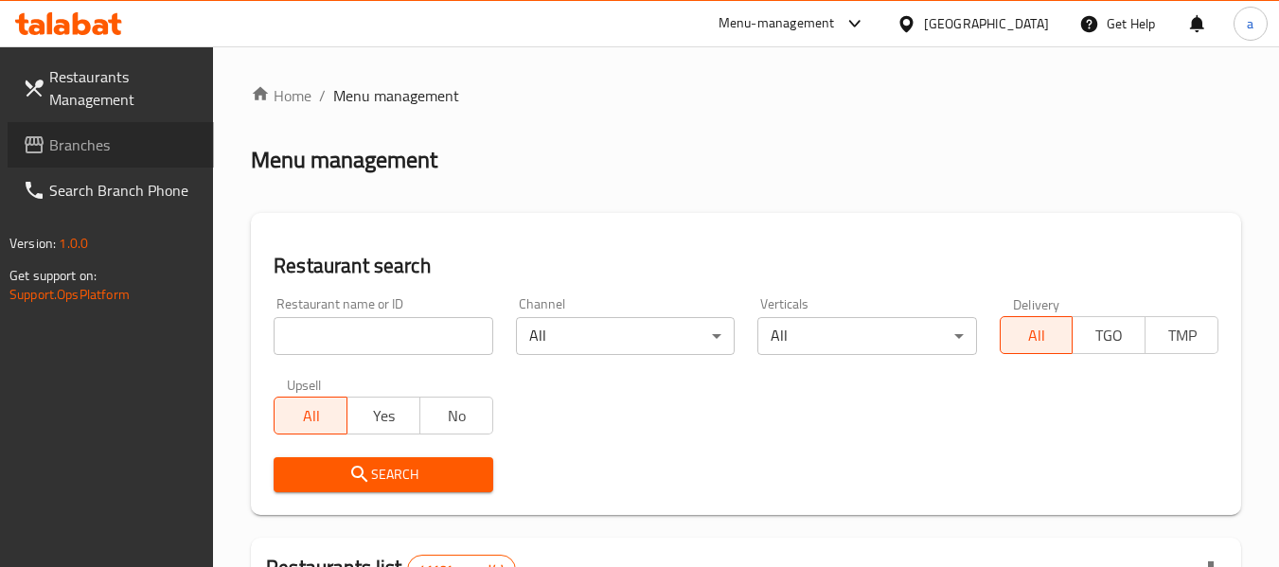
click at [61, 149] on span "Branches" at bounding box center [124, 144] width 150 height 23
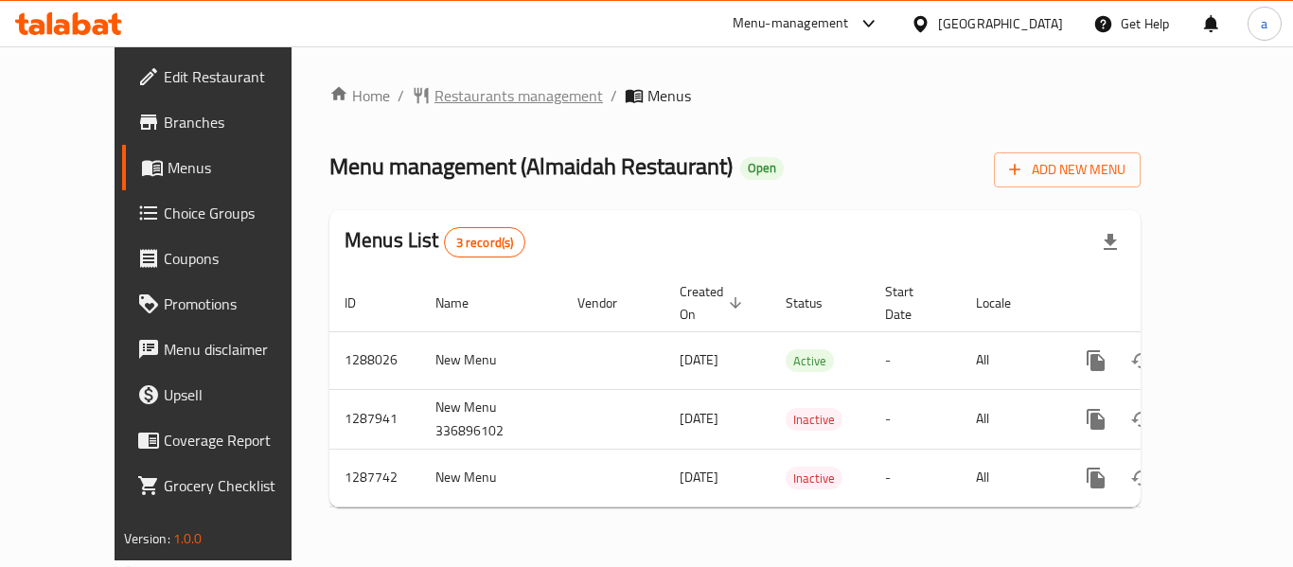
click at [434, 99] on span "Restaurants management" at bounding box center [518, 95] width 168 height 23
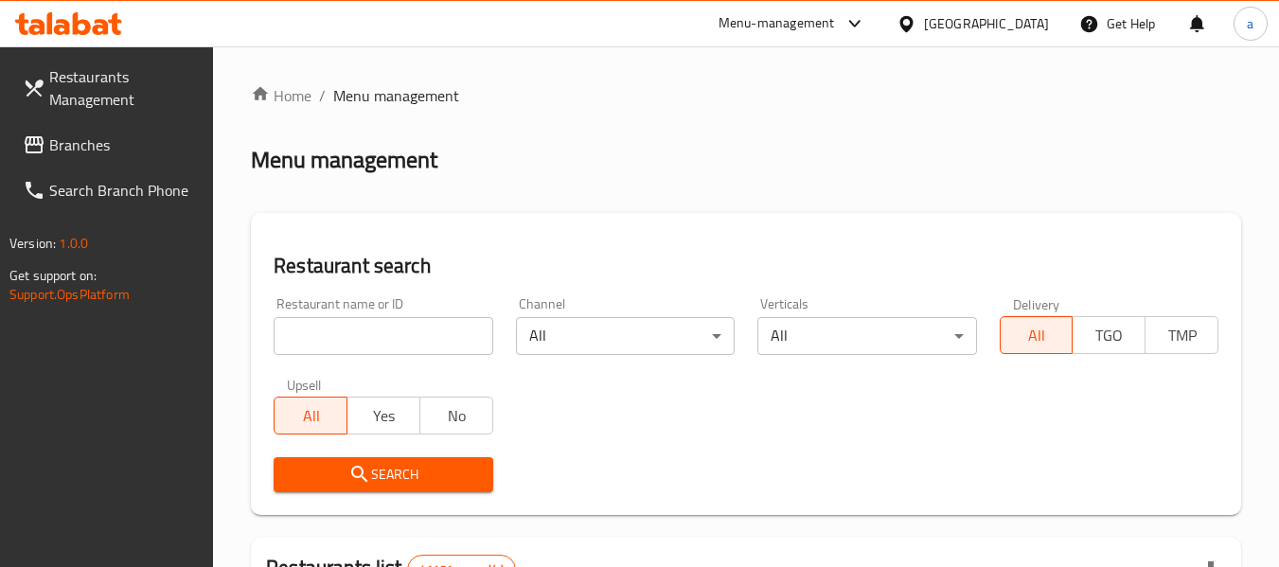
click at [96, 147] on span "Branches" at bounding box center [124, 144] width 150 height 23
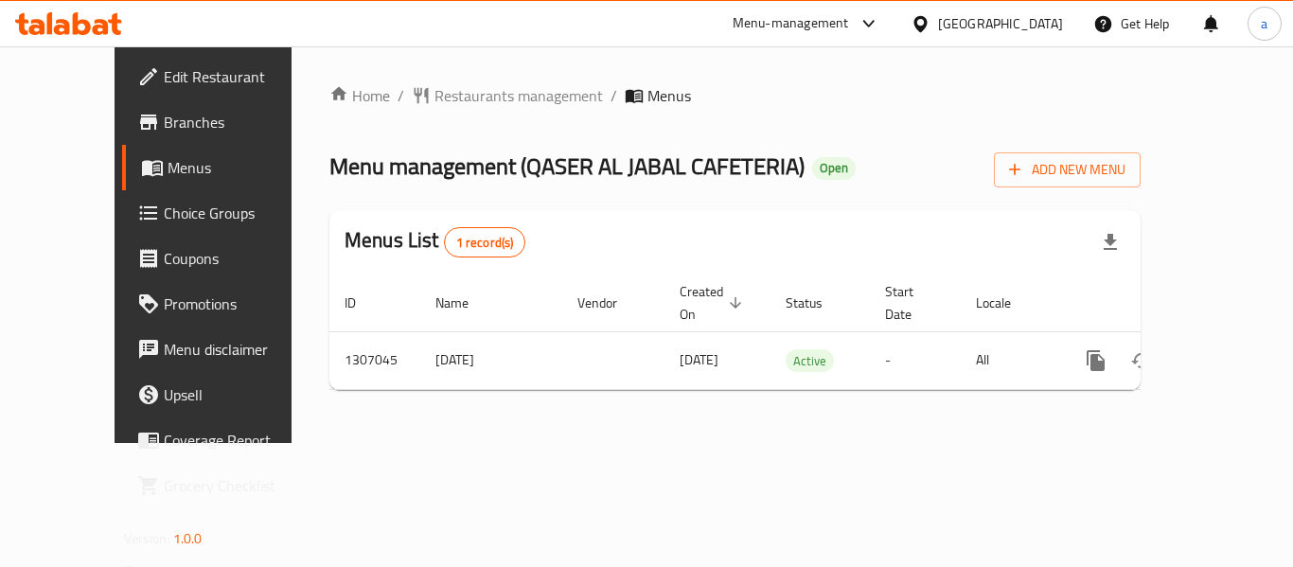
click at [478, 121] on div "Home / Restaurants management / Menus Menu management ( QASER AL JABAL CAFETERI…" at bounding box center [734, 244] width 811 height 321
click at [477, 106] on span "Restaurants management" at bounding box center [518, 95] width 168 height 23
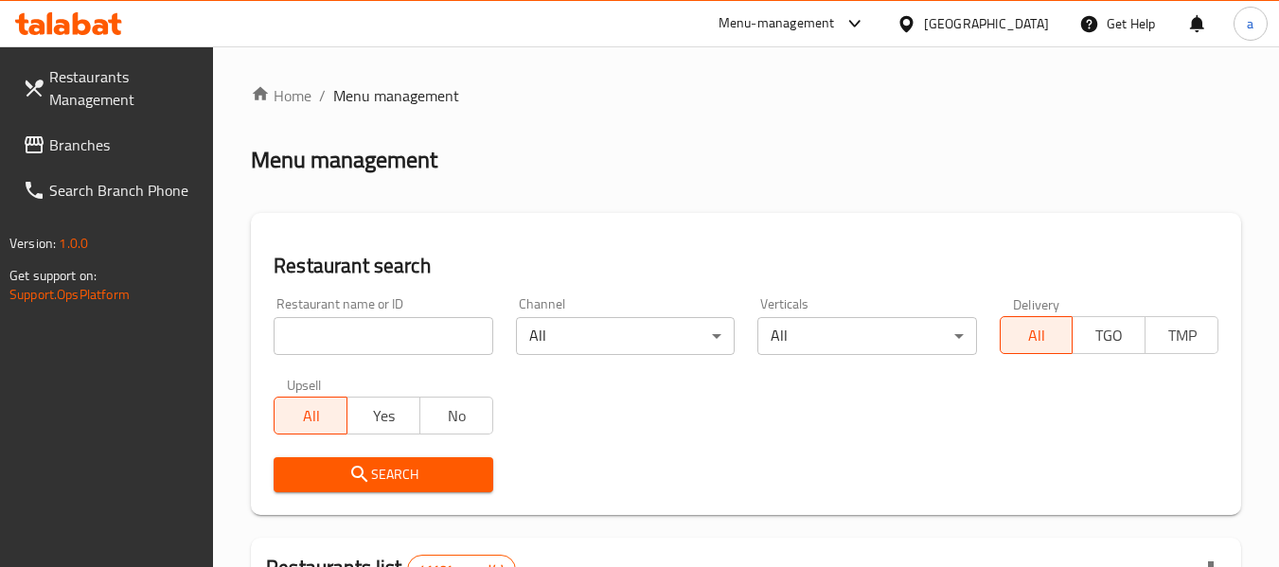
click at [59, 146] on span "Branches" at bounding box center [124, 144] width 150 height 23
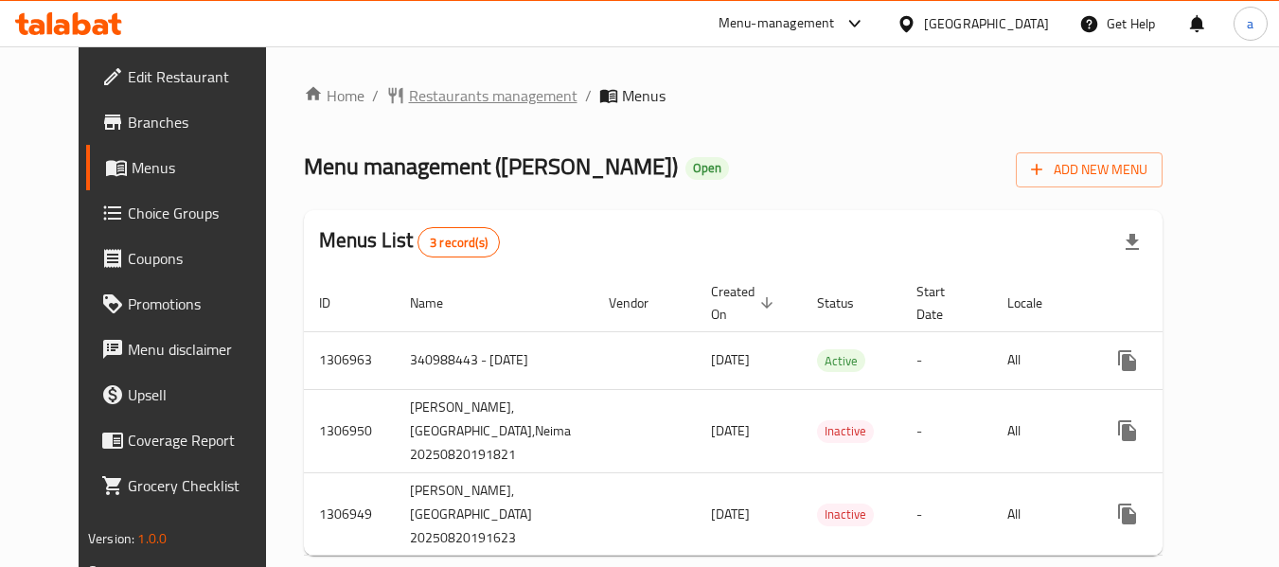
click at [415, 98] on span "Restaurants management" at bounding box center [493, 95] width 168 height 23
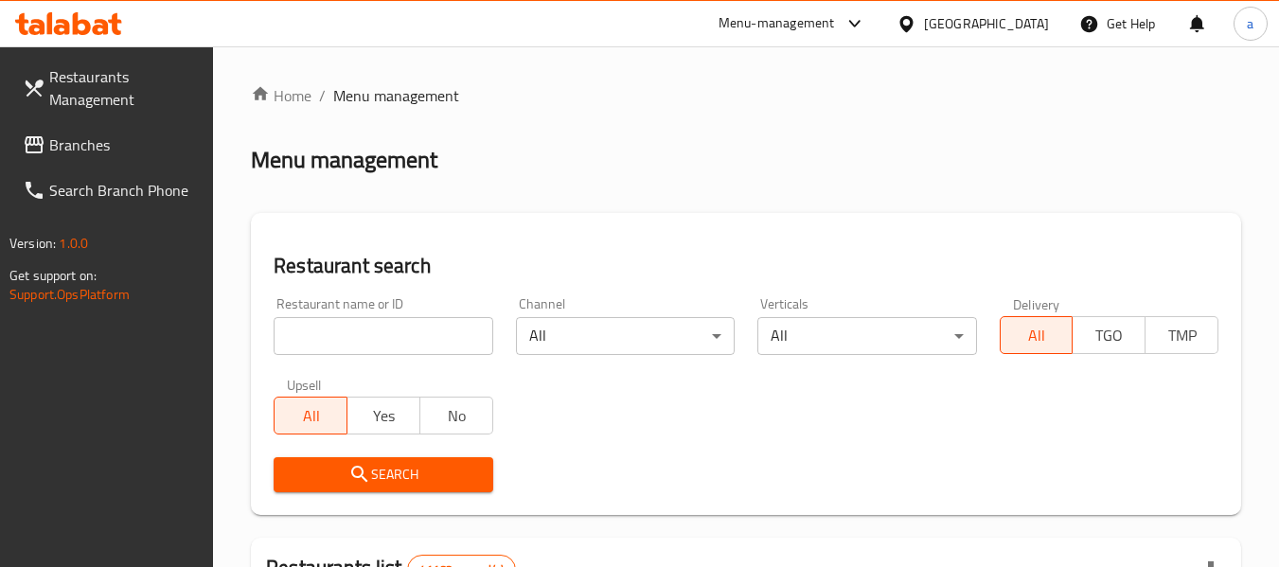
click at [111, 136] on span "Branches" at bounding box center [124, 144] width 150 height 23
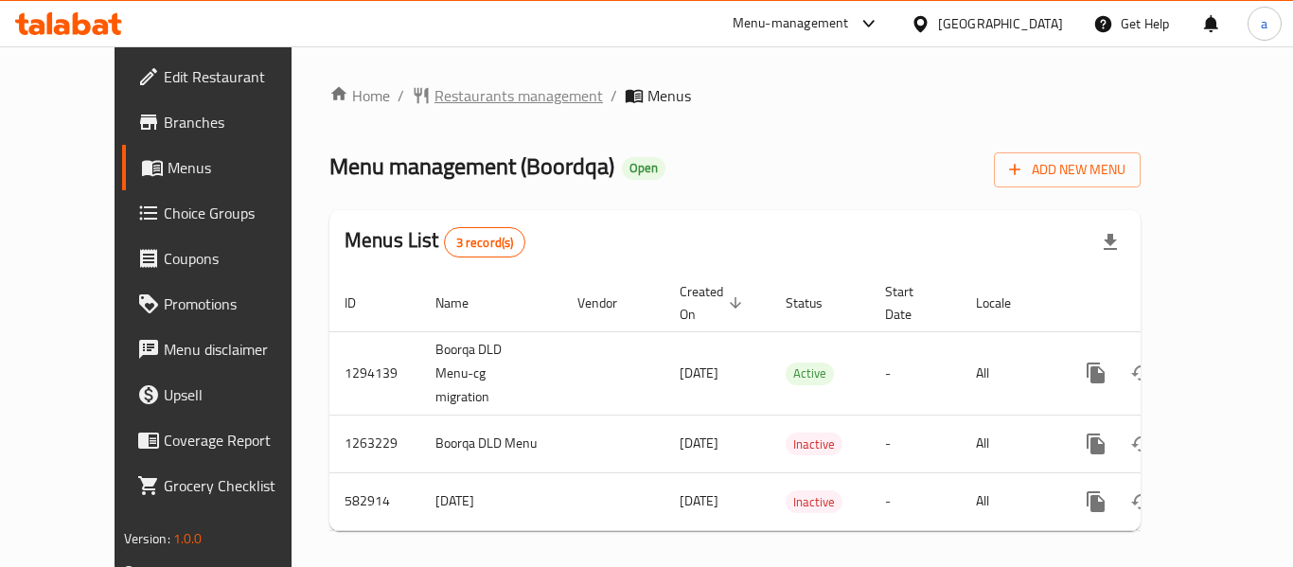
click at [479, 104] on span "Restaurants management" at bounding box center [518, 95] width 168 height 23
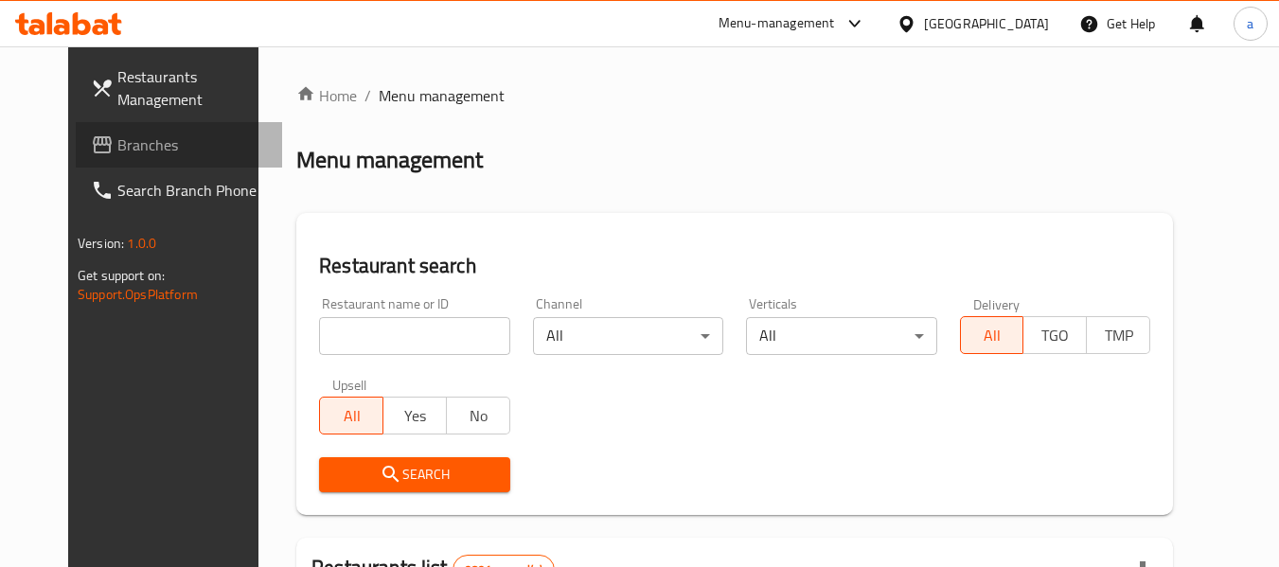
click at [120, 151] on span "Branches" at bounding box center [192, 144] width 150 height 23
